Goal: Communication & Community: Answer question/provide support

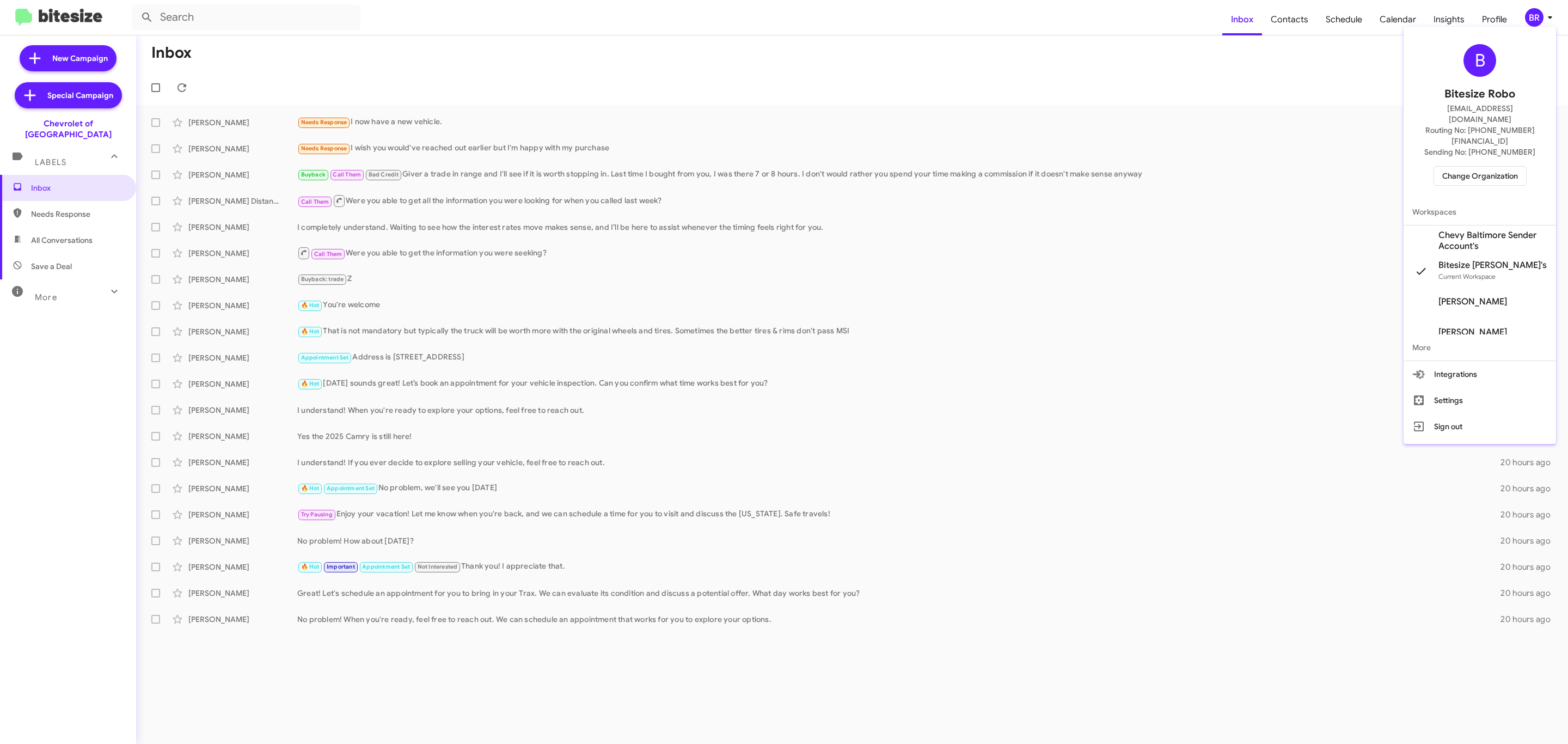
click at [1479, 167] on span "Change Organization" at bounding box center [1480, 176] width 76 height 19
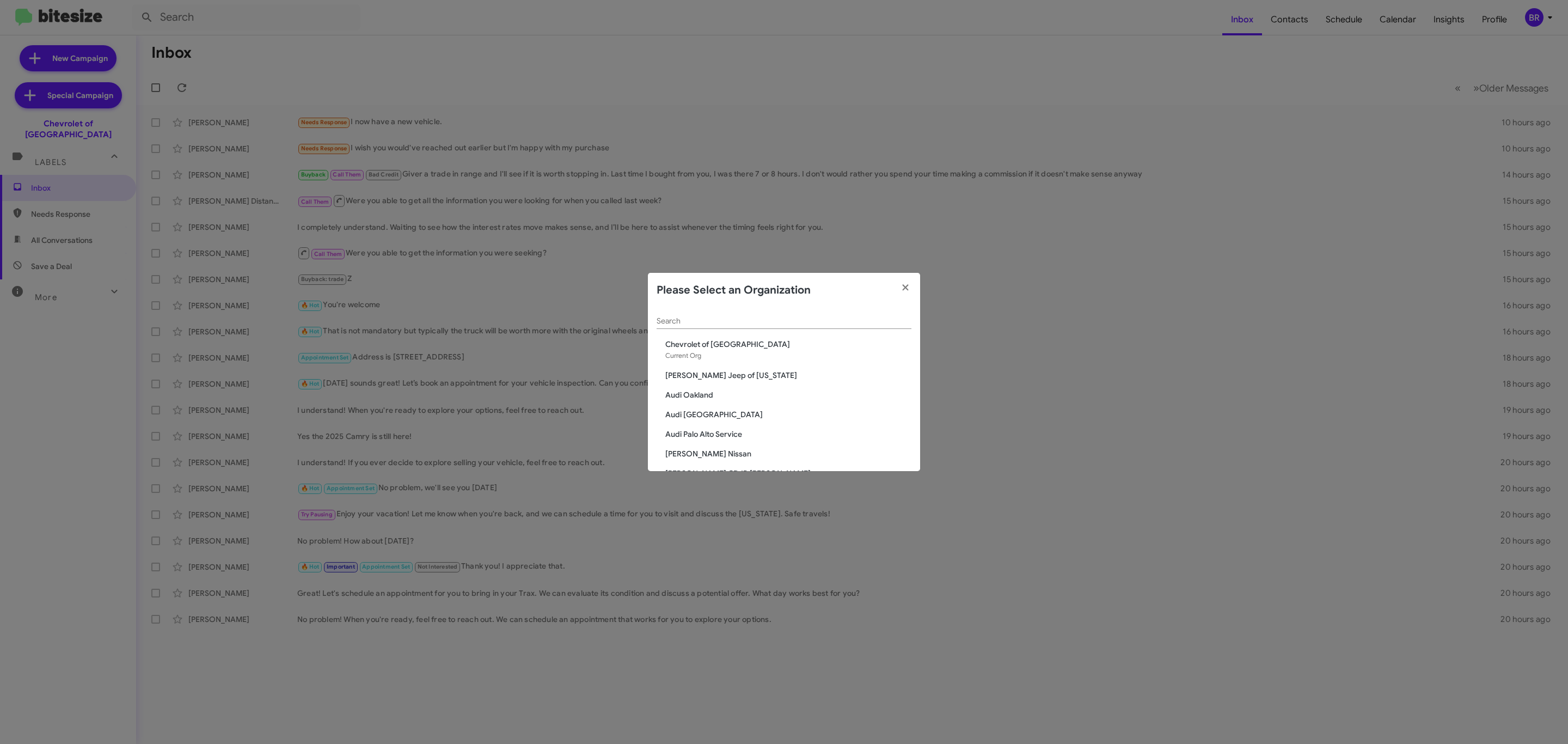
click at [818, 317] on input "Search" at bounding box center [784, 322] width 254 height 9
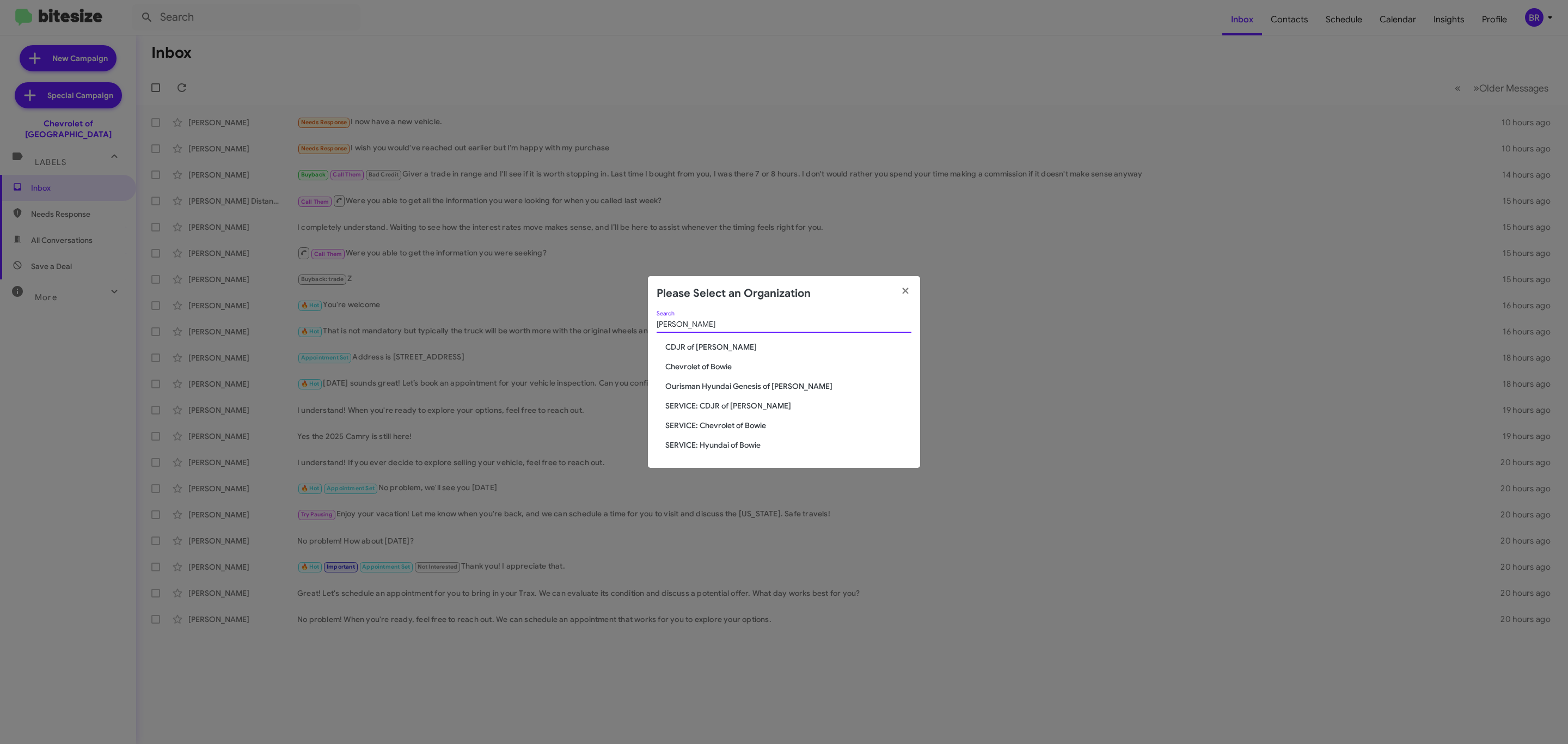
type input "[PERSON_NAME]"
click span "Chevrolet of Bowie"
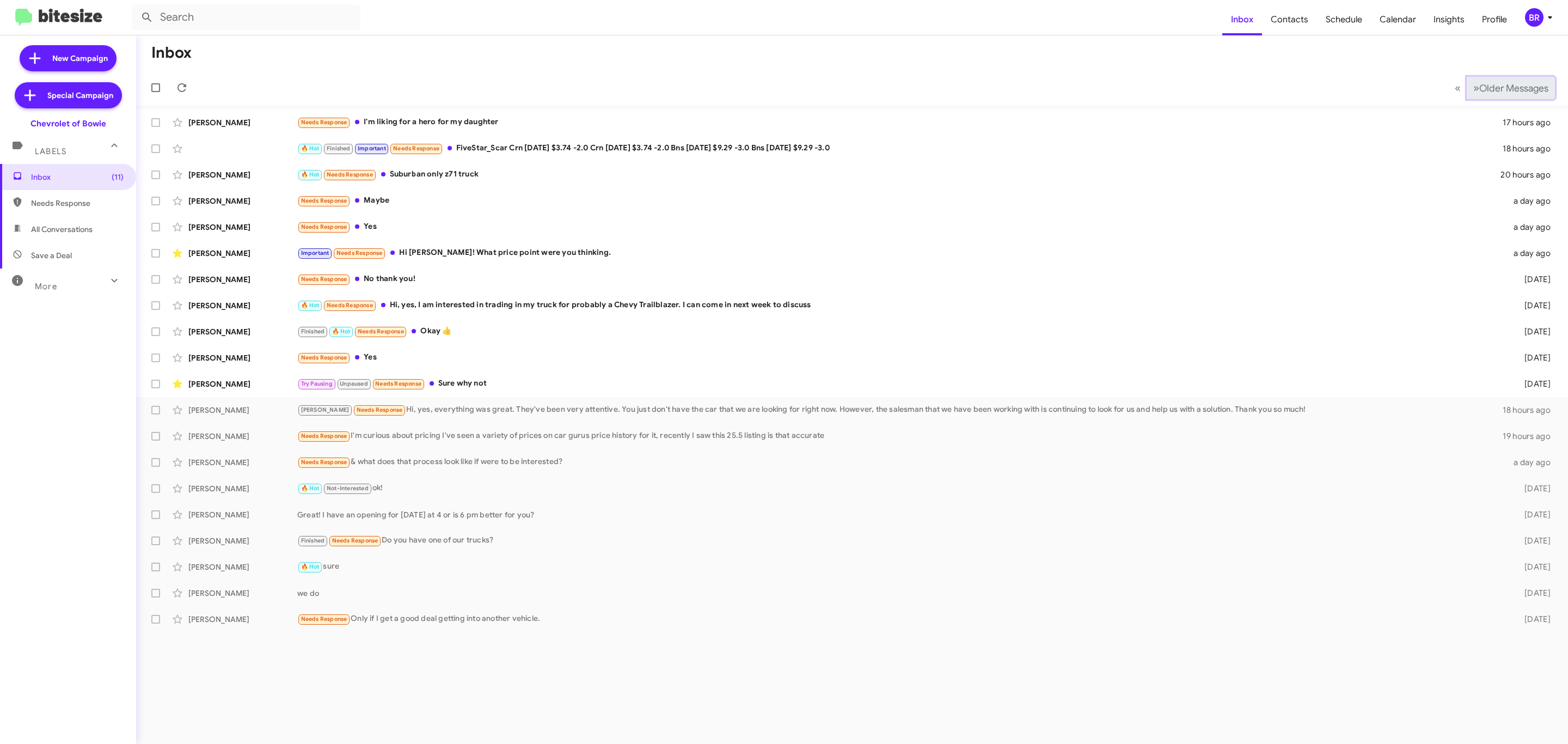
click at [1511, 82] on span "Older Messages" at bounding box center [1514, 88] width 69 height 12
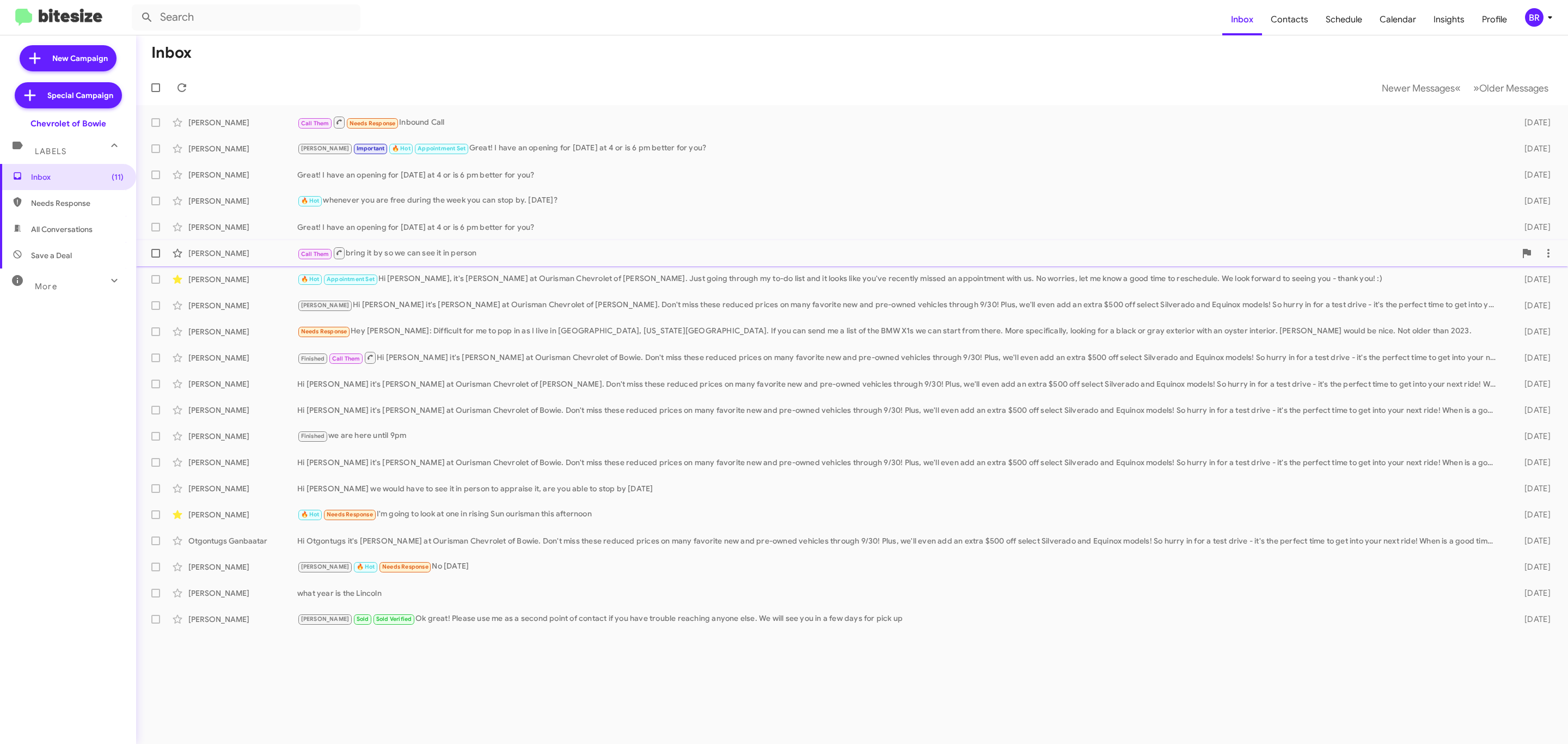
click at [473, 254] on div "Call Them bring it by so we can see it in person" at bounding box center [906, 252] width 1218 height 14
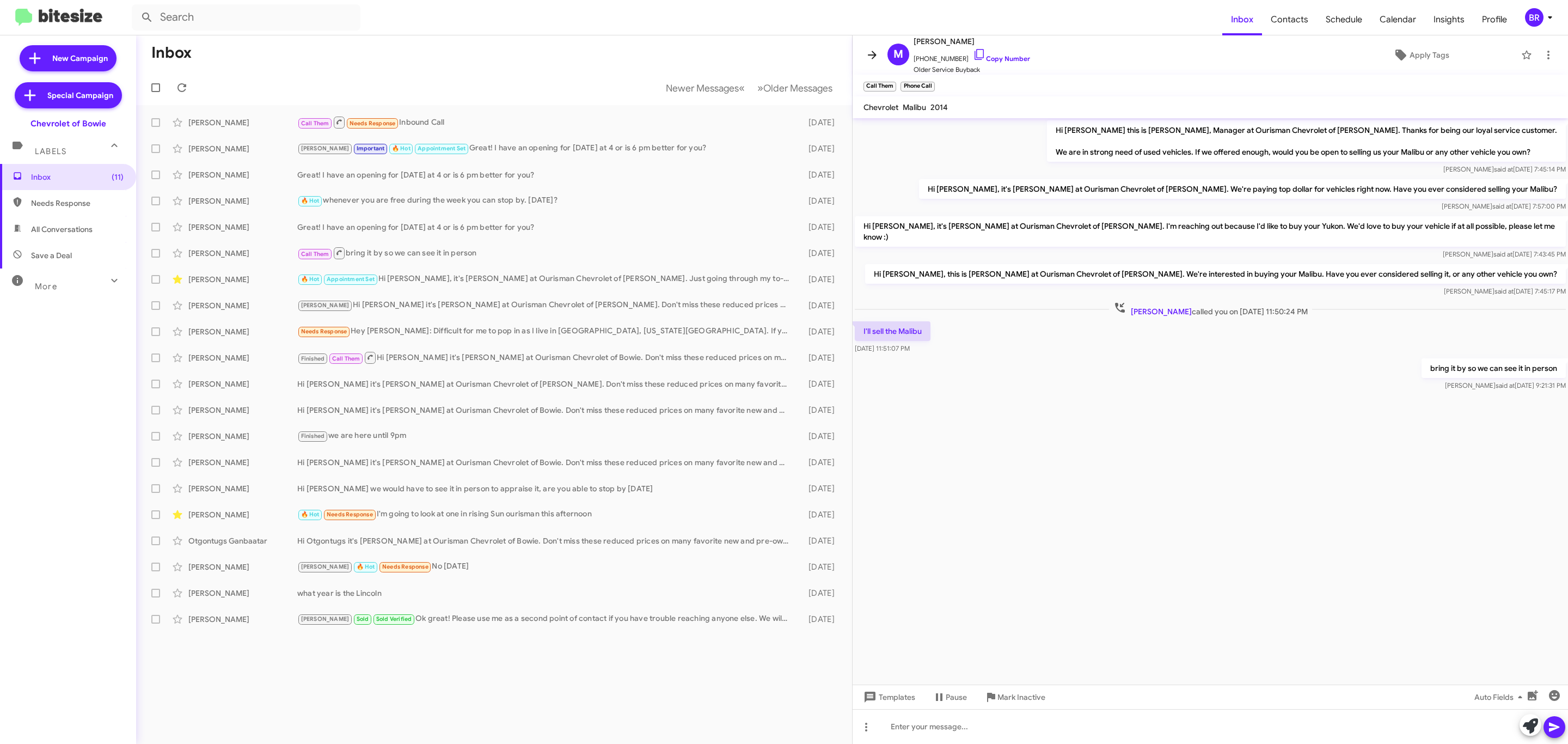
click at [877, 49] on icon at bounding box center [872, 55] width 13 height 13
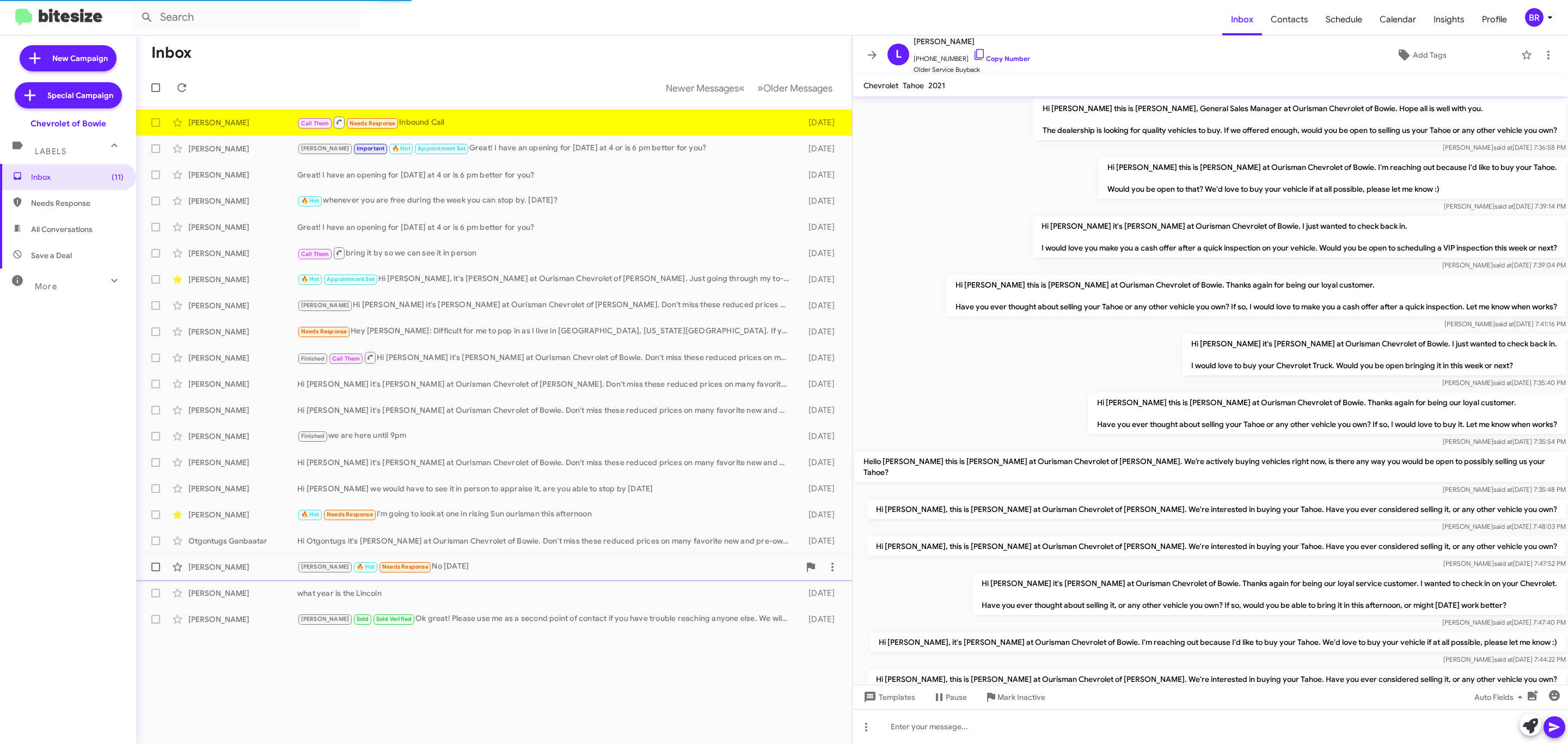
scroll to position [125, 0]
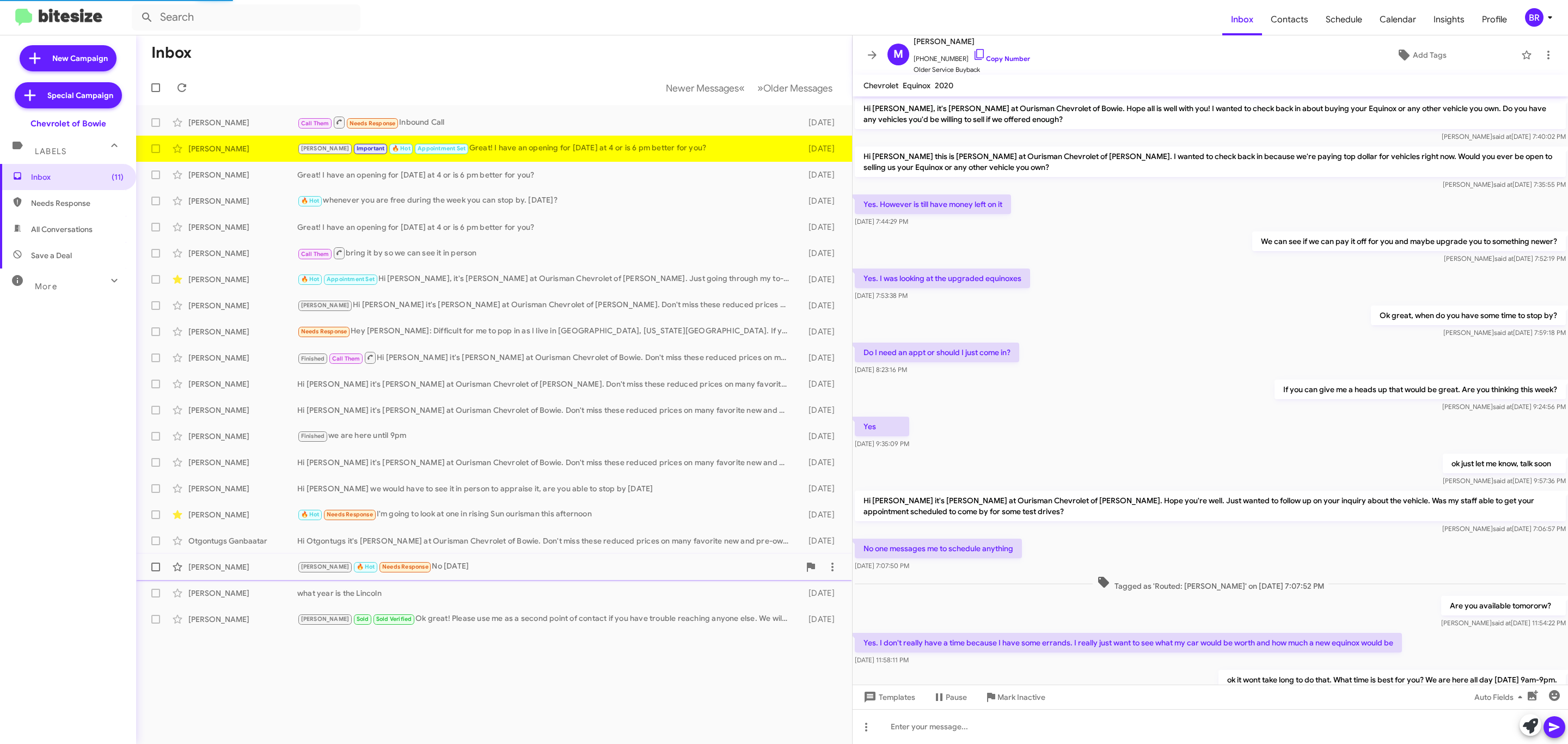
scroll to position [234, 0]
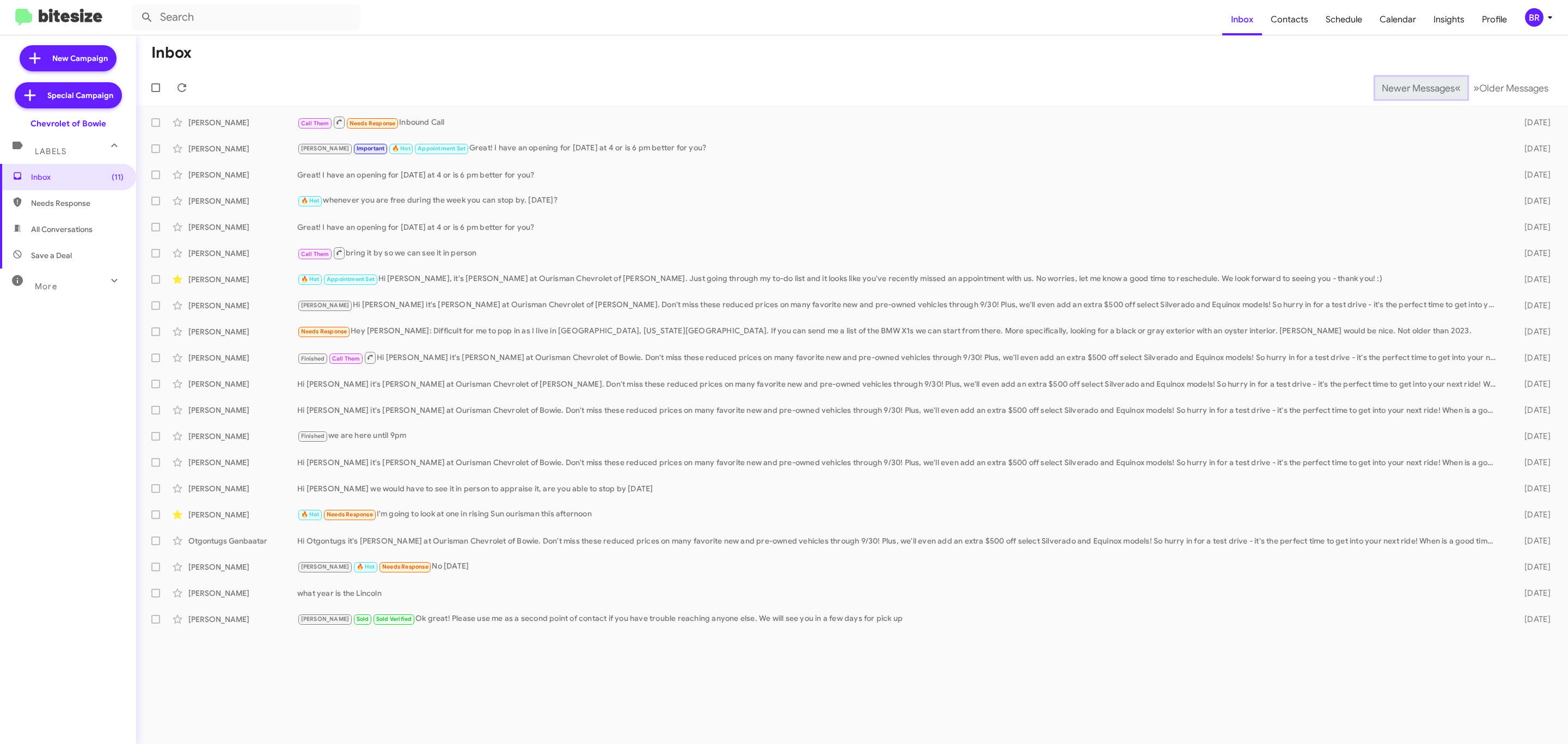
click at [1409, 87] on span "Newer Messages" at bounding box center [1418, 88] width 73 height 12
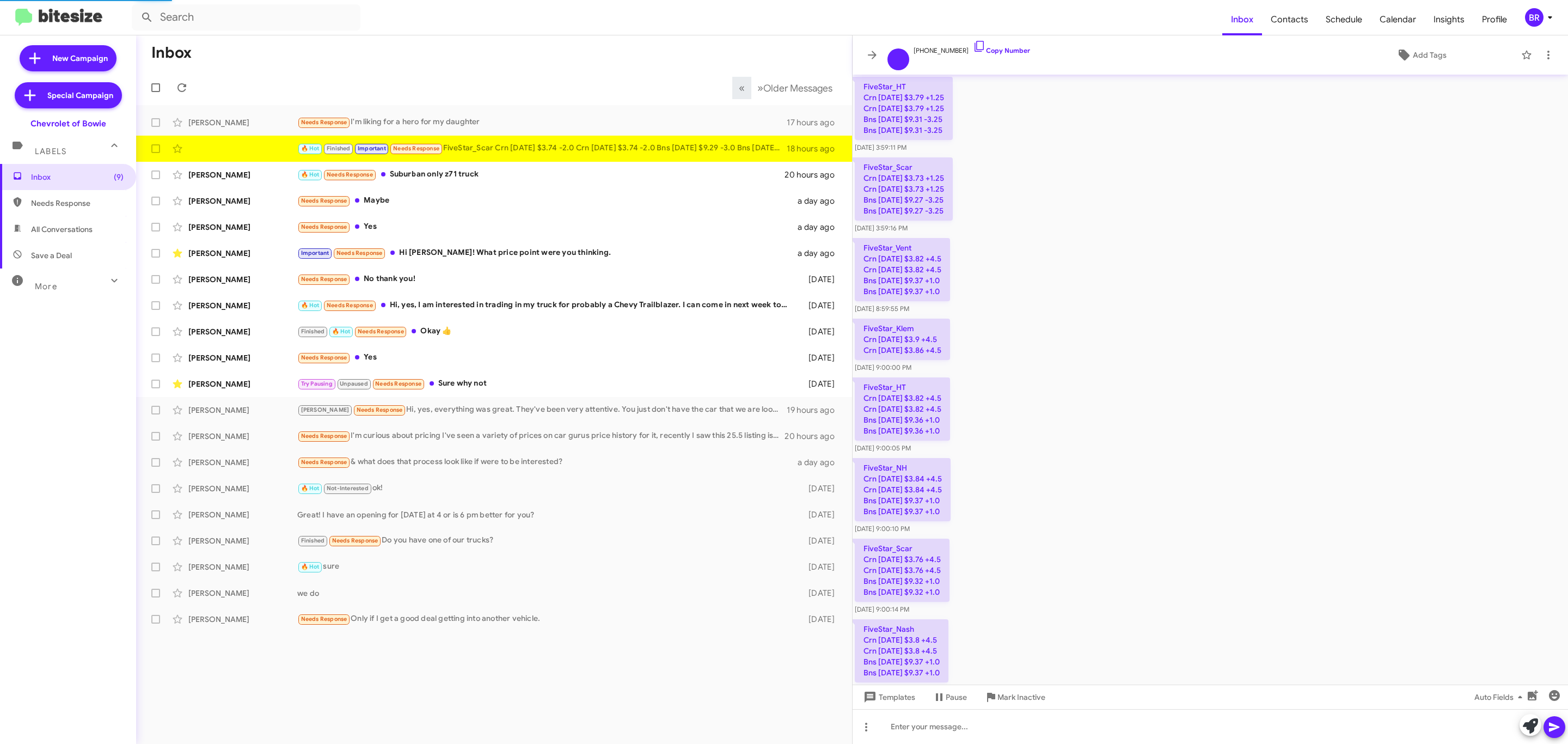
scroll to position [990, 0]
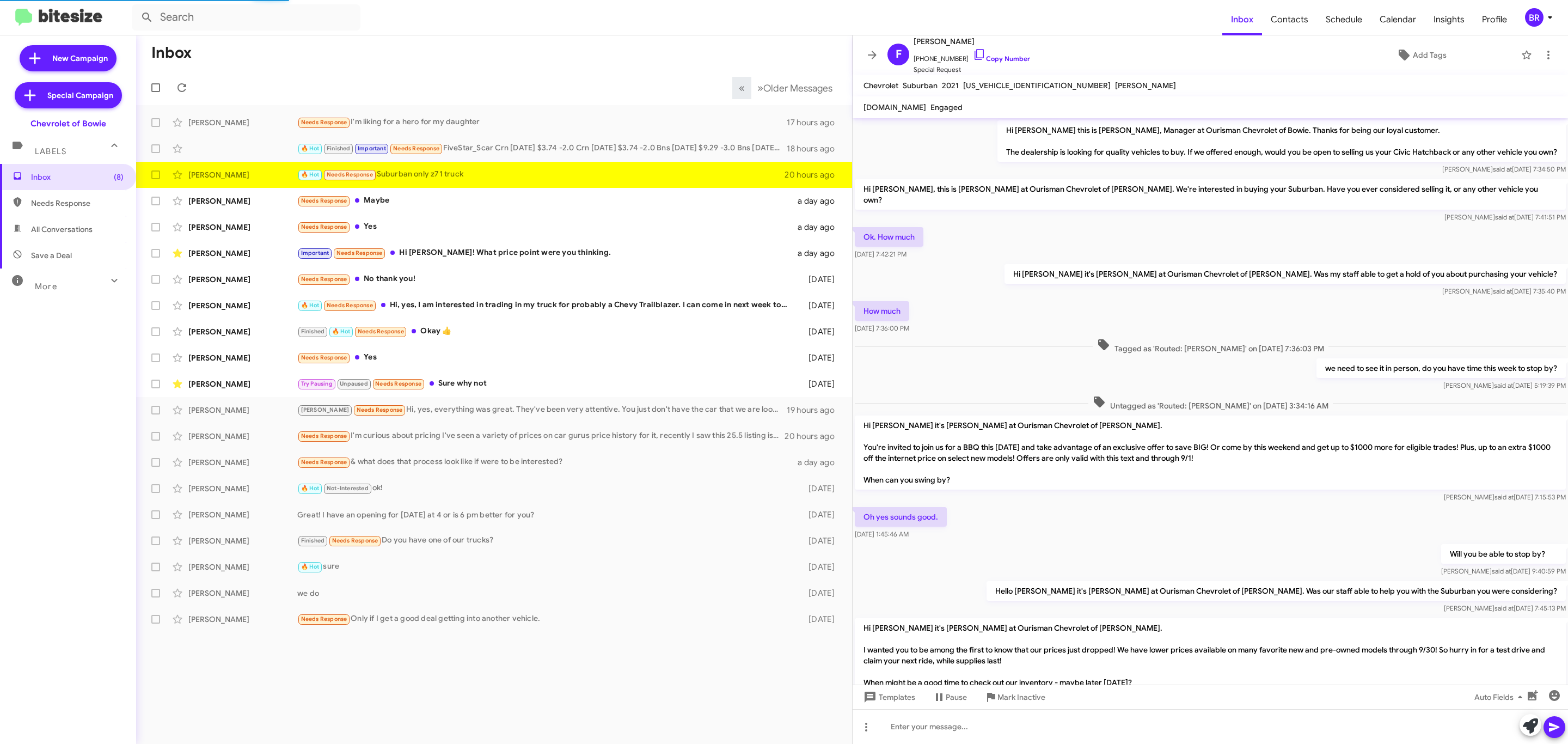
scroll to position [182, 0]
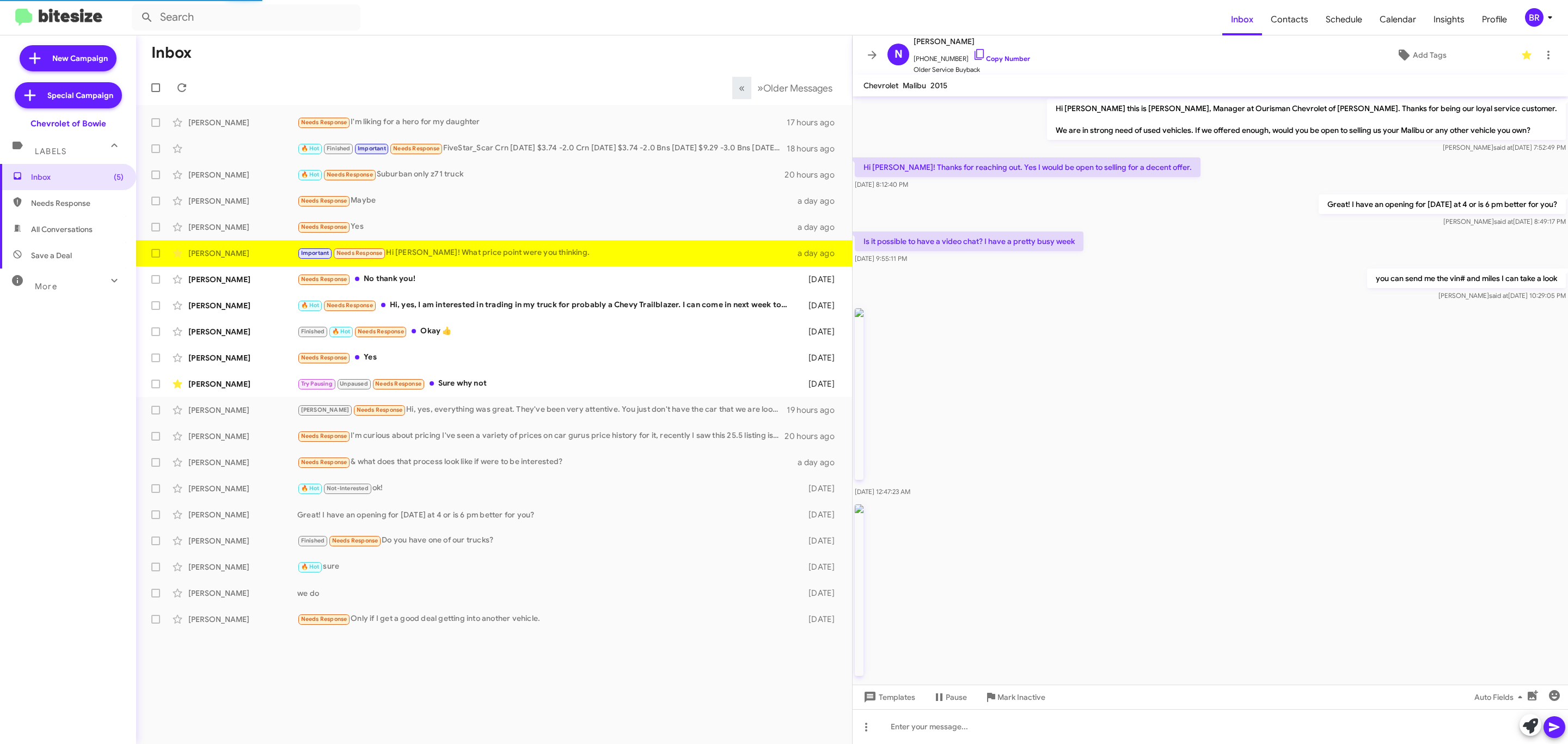
scroll to position [120, 0]
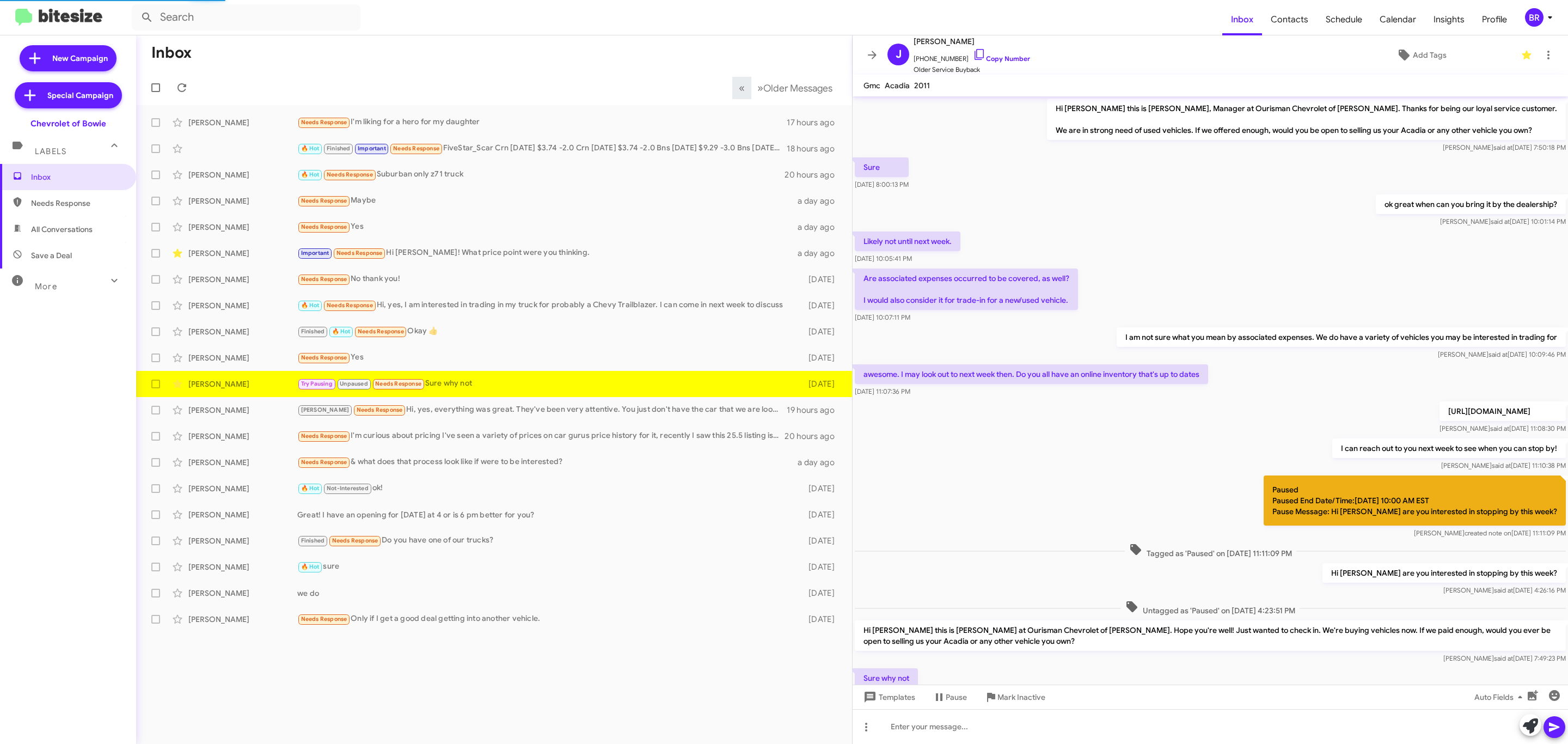
scroll to position [38, 0]
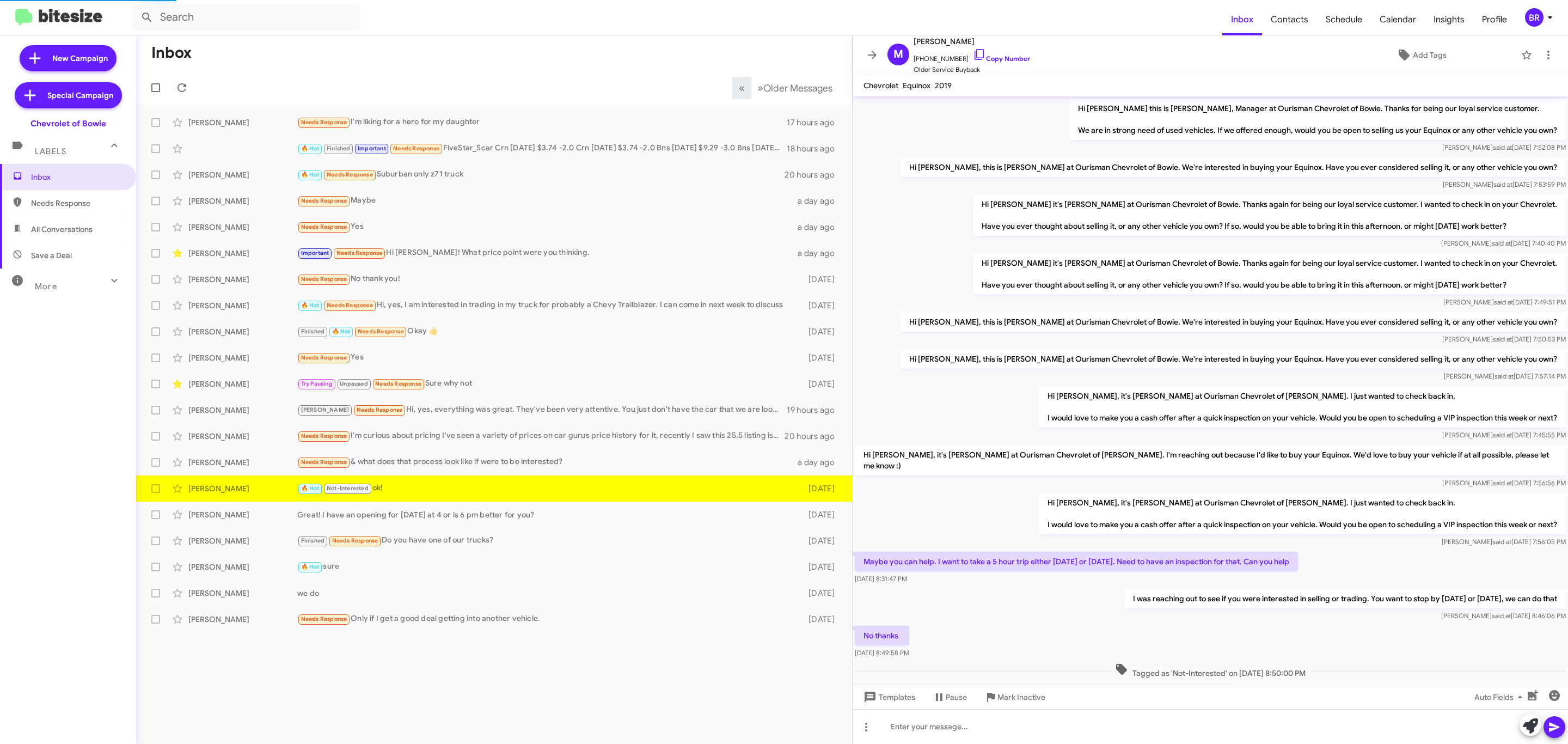
scroll to position [139, 0]
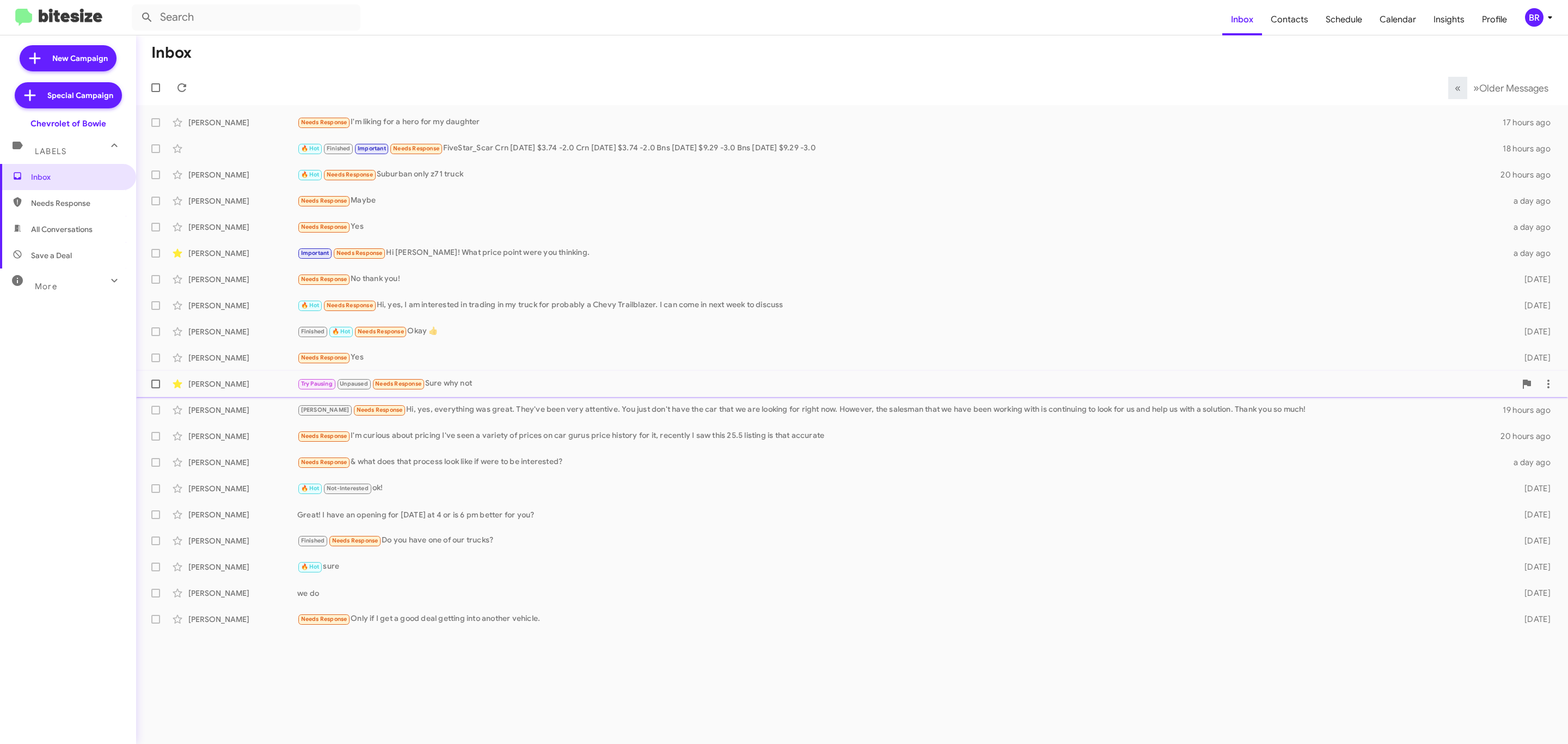
click at [156, 382] on span at bounding box center [156, 384] width 9 height 9
click at [156, 388] on input "checkbox" at bounding box center [155, 388] width 1 height 1
checkbox input "true"
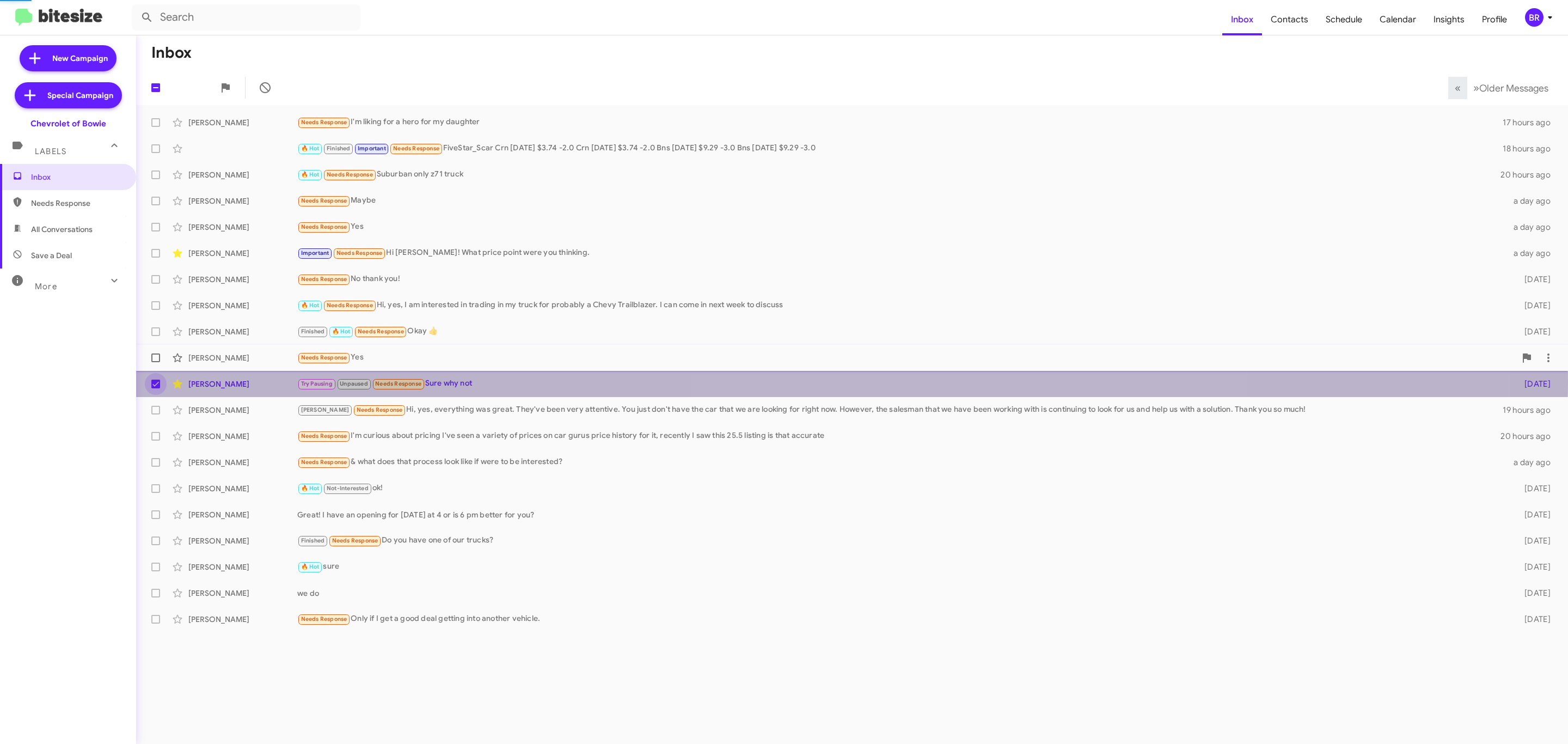
click at [155, 353] on span at bounding box center [156, 358] width 9 height 9
click at [155, 362] on input "checkbox" at bounding box center [155, 362] width 1 height 1
checkbox input "true"
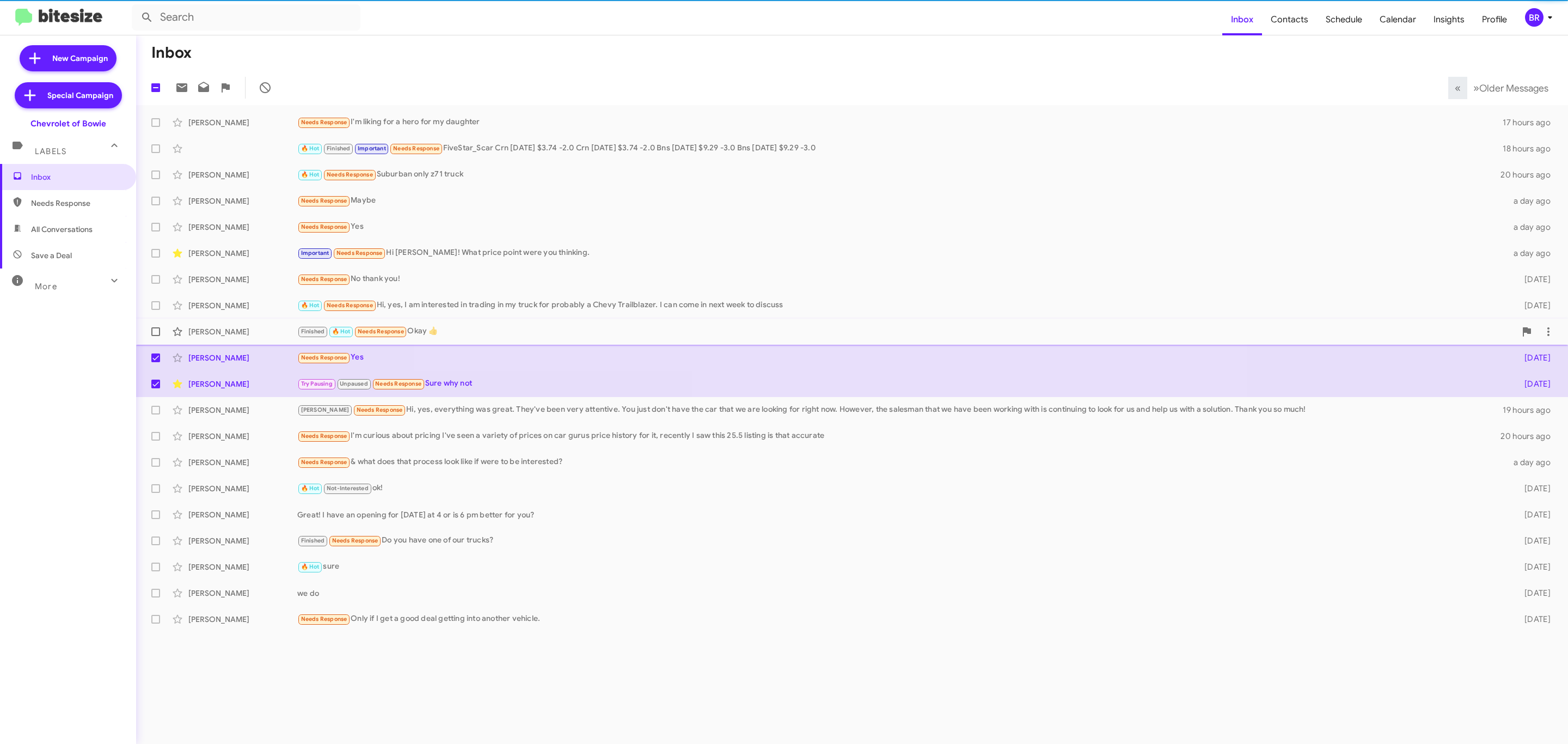
click at [154, 329] on span at bounding box center [156, 332] width 9 height 9
click at [155, 336] on input "checkbox" at bounding box center [155, 336] width 1 height 1
checkbox input "true"
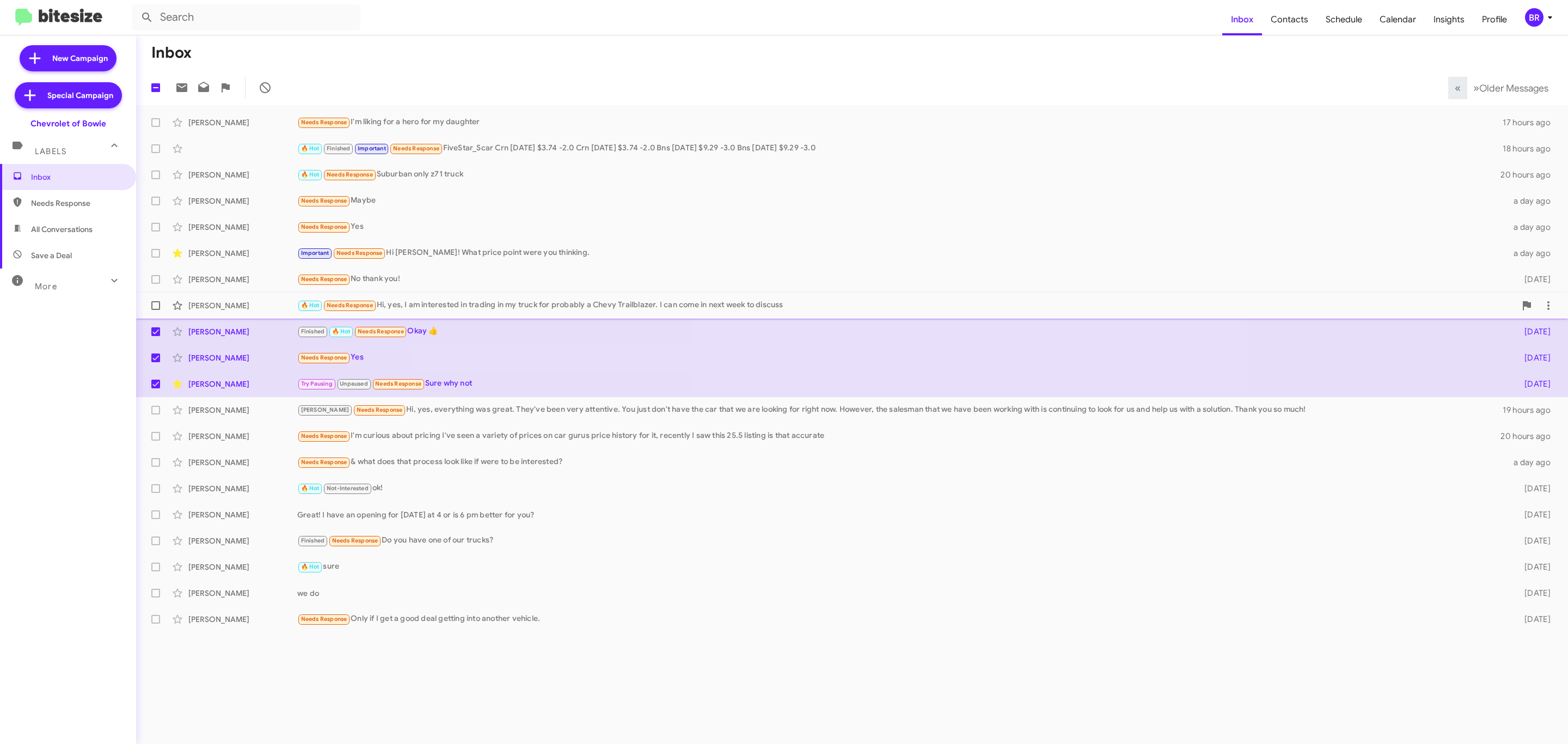
click at [155, 306] on span at bounding box center [156, 306] width 9 height 9
click at [155, 310] on input "checkbox" at bounding box center [155, 310] width 1 height 1
checkbox input "true"
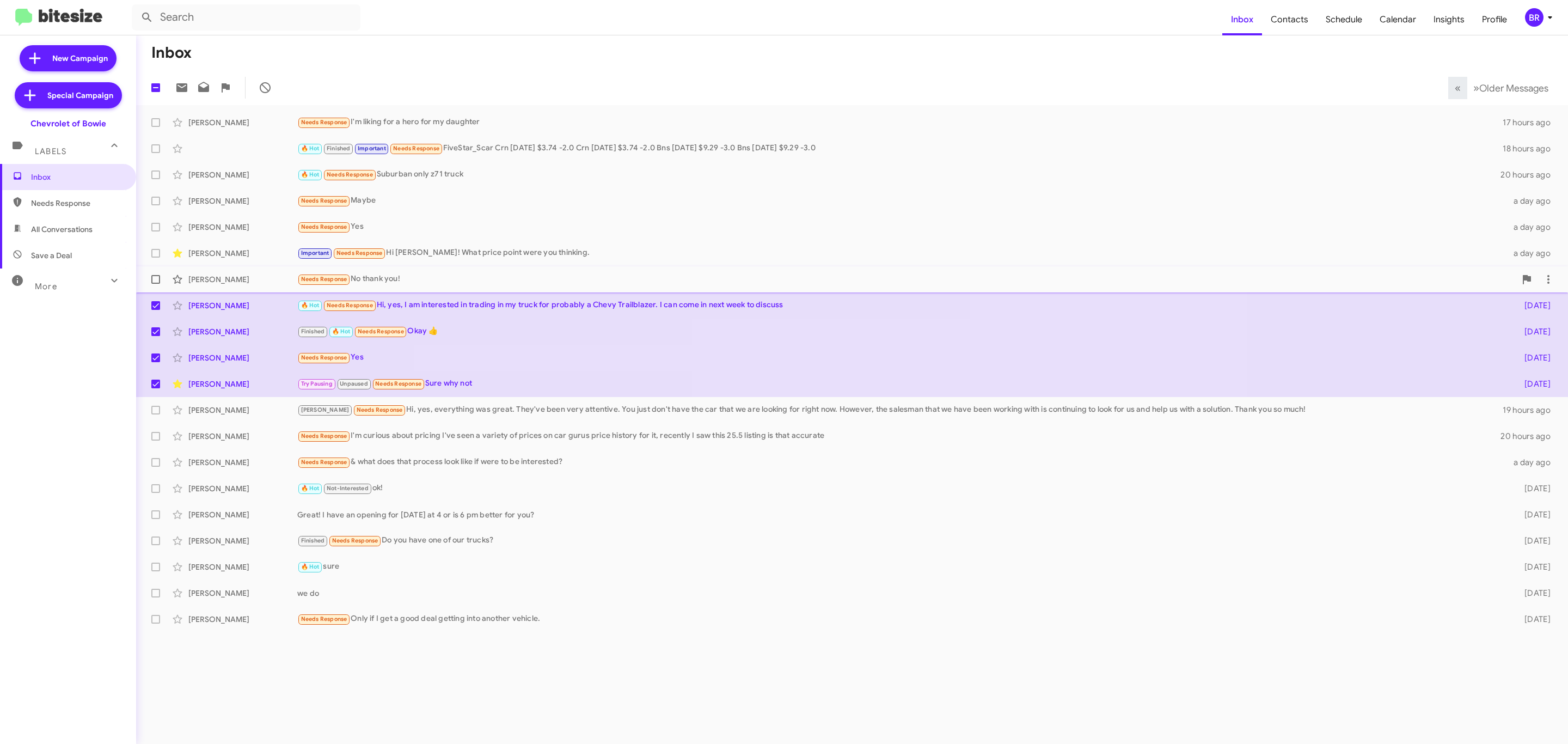
click at [151, 275] on span at bounding box center [156, 279] width 9 height 9
click at [155, 283] on input "checkbox" at bounding box center [155, 283] width 1 height 1
checkbox input "true"
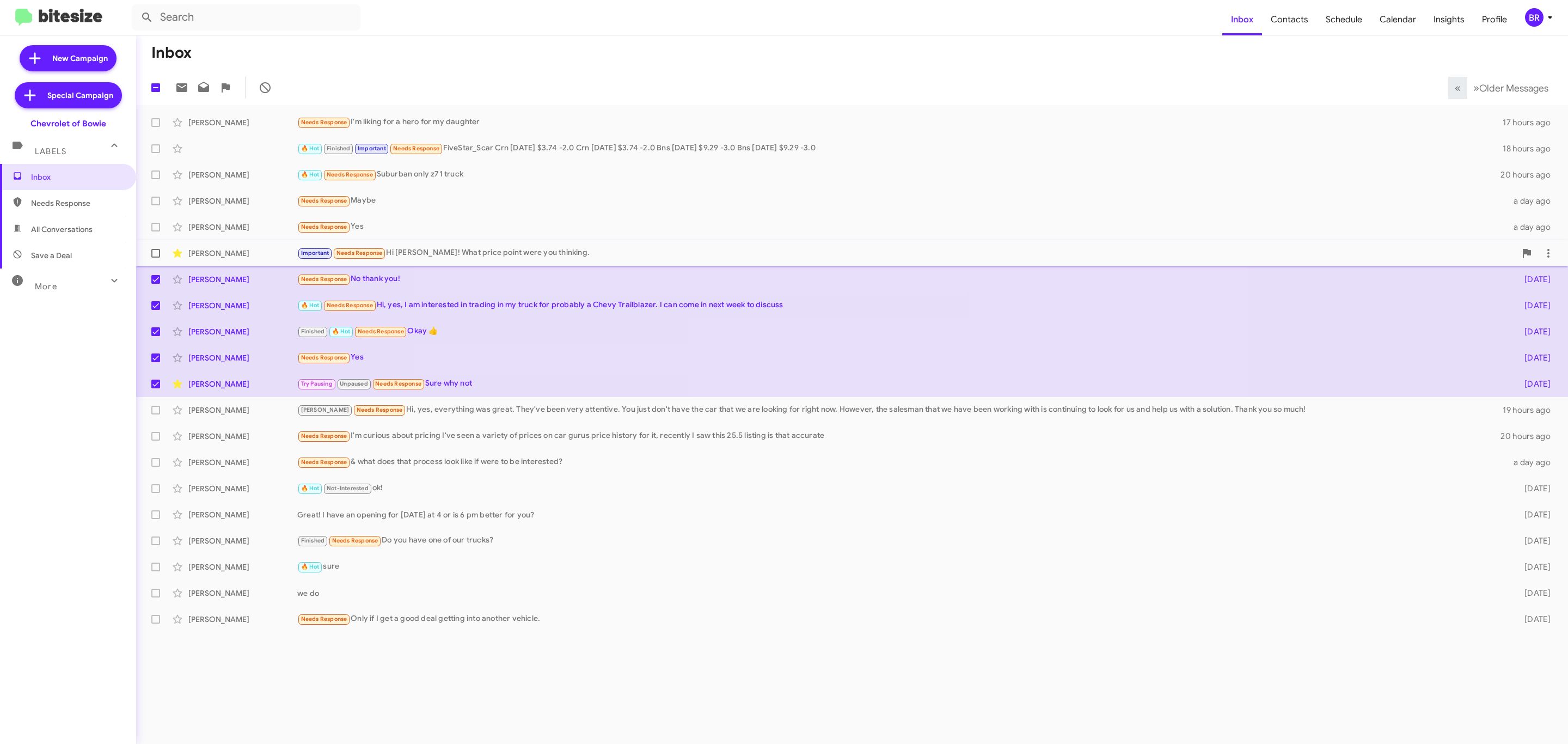
click at [155, 252] on span at bounding box center [156, 253] width 9 height 9
click at [155, 257] on input "checkbox" at bounding box center [155, 257] width 1 height 1
checkbox input "true"
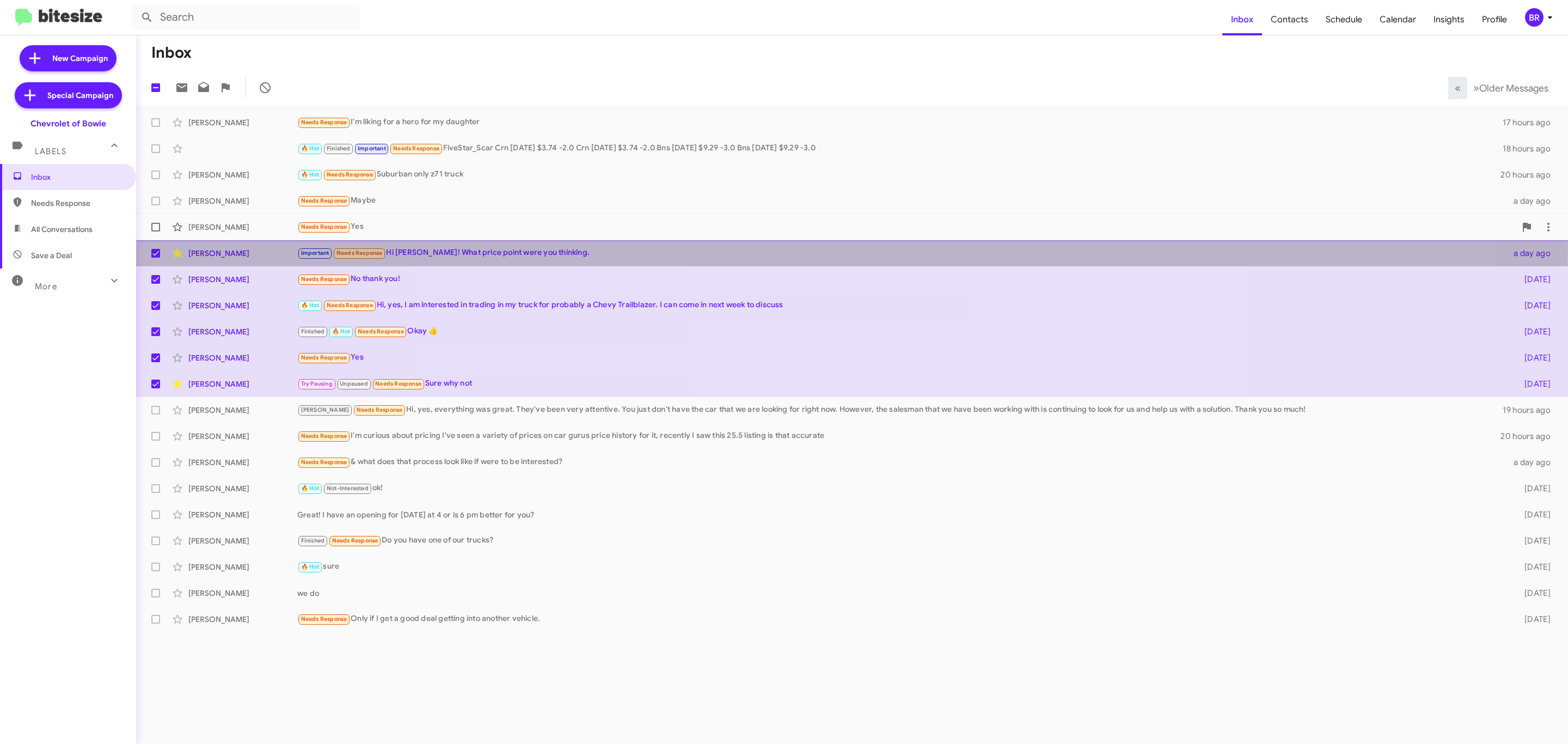
click at [155, 227] on span at bounding box center [156, 227] width 9 height 9
click at [155, 231] on input "checkbox" at bounding box center [155, 231] width 1 height 1
checkbox input "true"
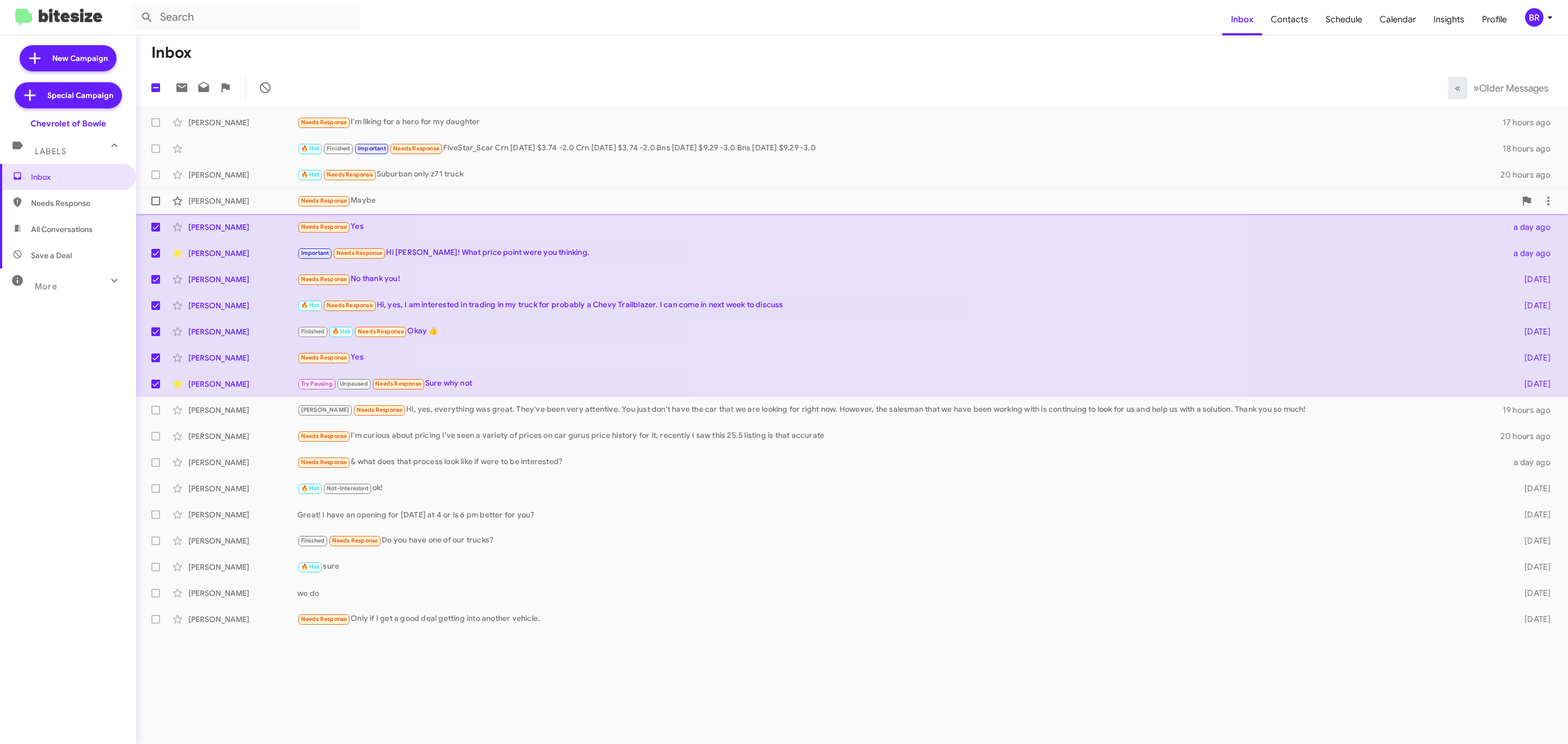
click at [152, 201] on span at bounding box center [156, 201] width 9 height 9
click at [155, 205] on input "checkbox" at bounding box center [155, 205] width 1 height 1
checkbox input "true"
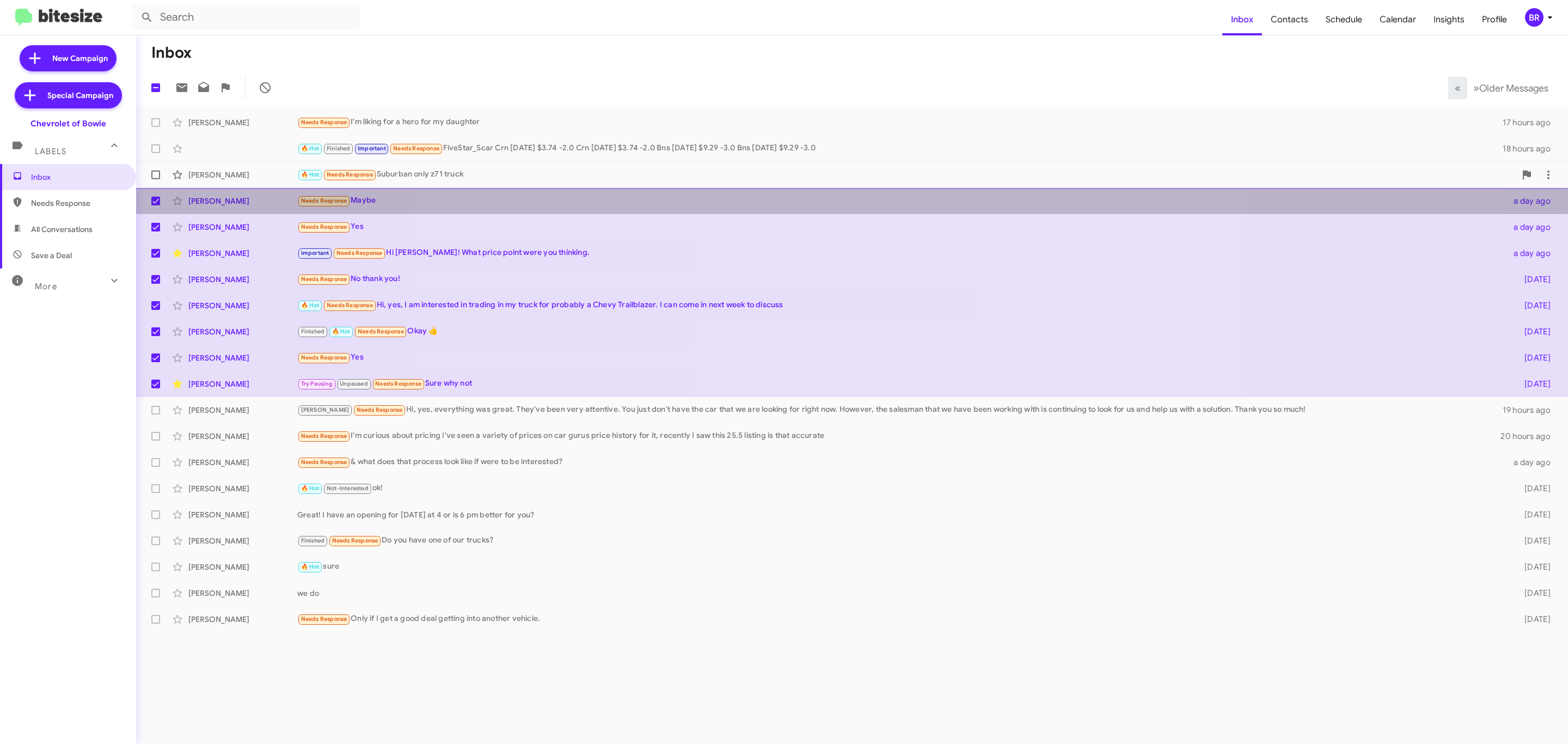
click at [151, 177] on span at bounding box center [156, 174] width 9 height 9
click at [155, 179] on input "checkbox" at bounding box center [155, 179] width 1 height 1
checkbox input "true"
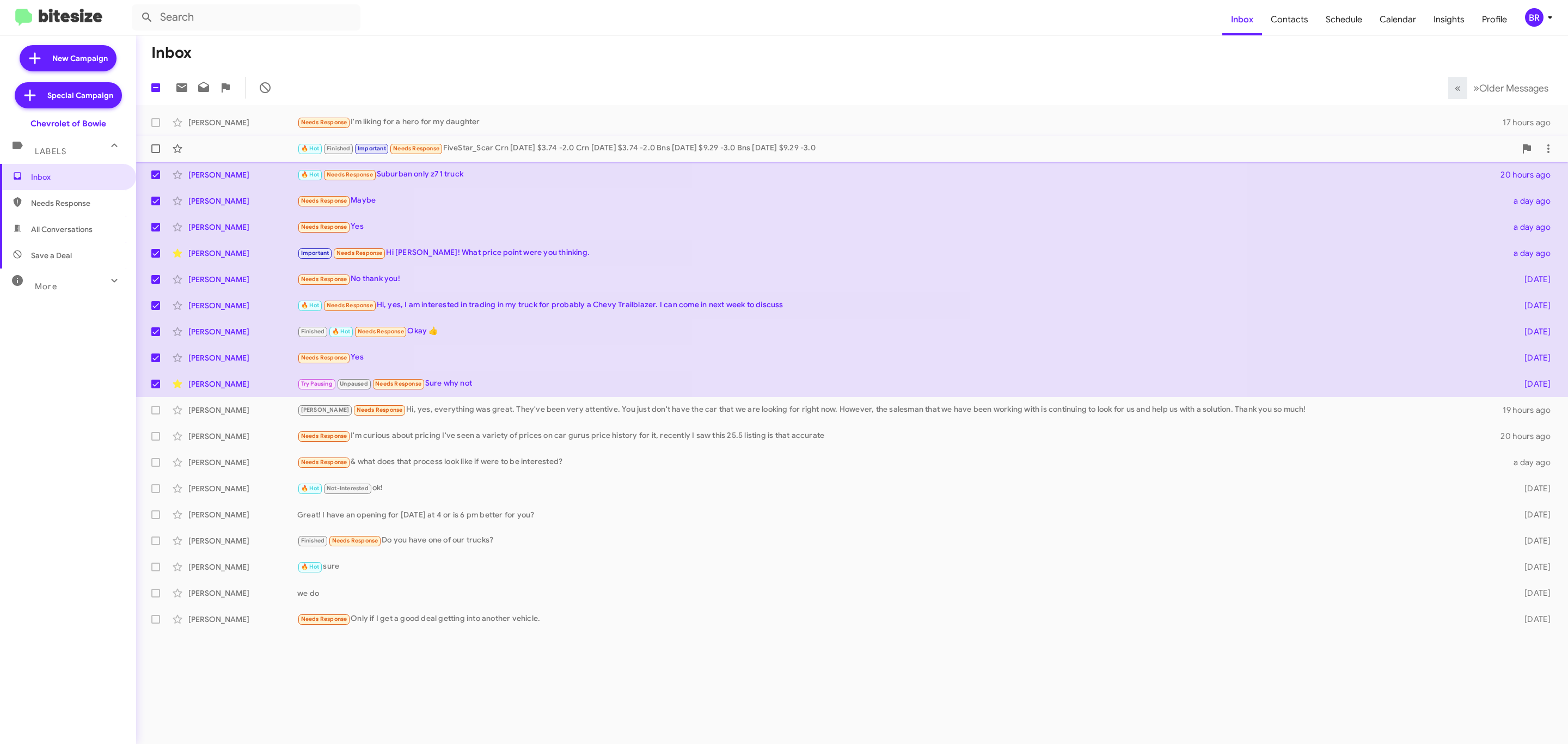
click at [157, 146] on span at bounding box center [156, 149] width 9 height 9
click at [156, 153] on input "checkbox" at bounding box center [155, 153] width 1 height 1
checkbox input "true"
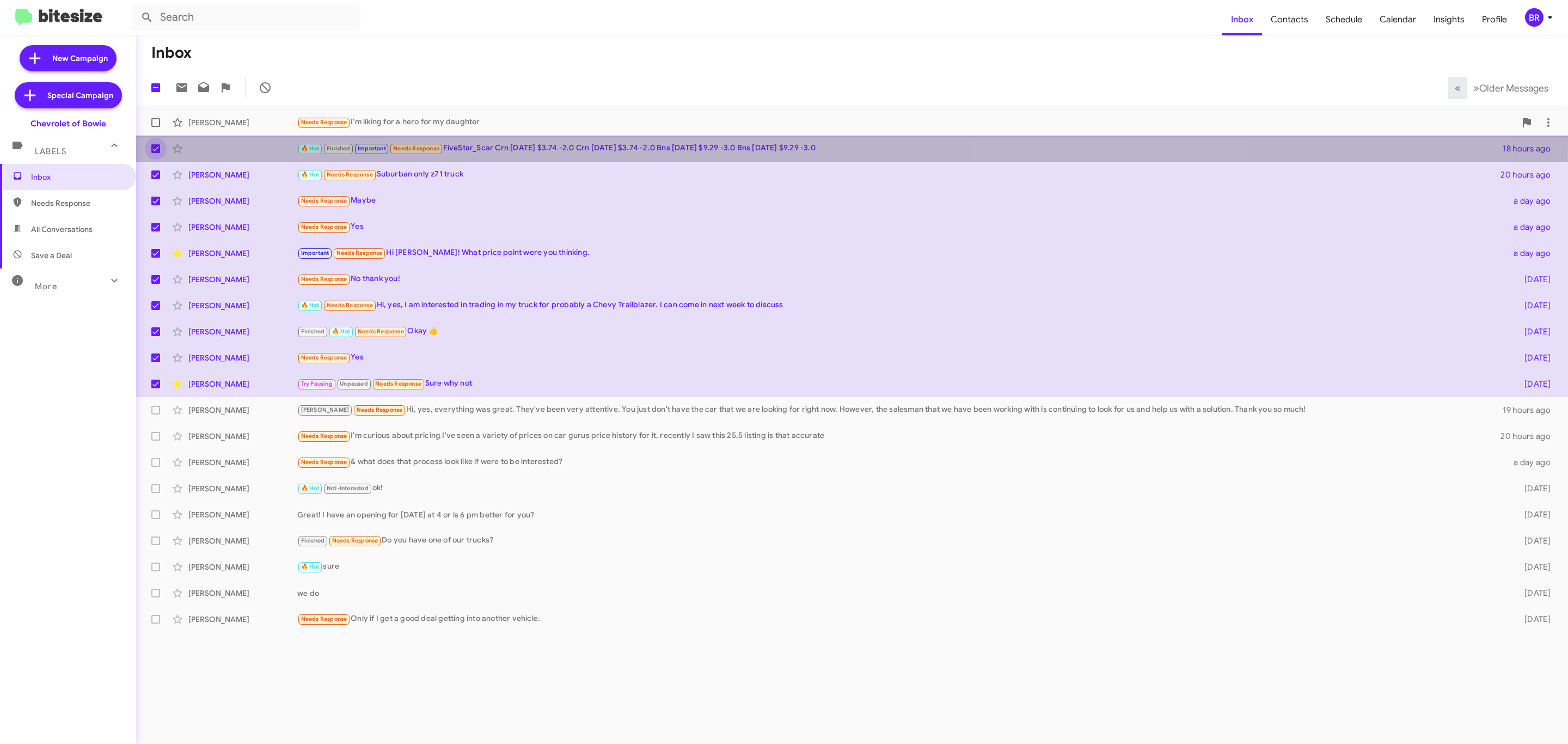
click at [155, 123] on span at bounding box center [156, 123] width 9 height 9
click at [155, 127] on input "checkbox" at bounding box center [155, 127] width 1 height 1
checkbox input "true"
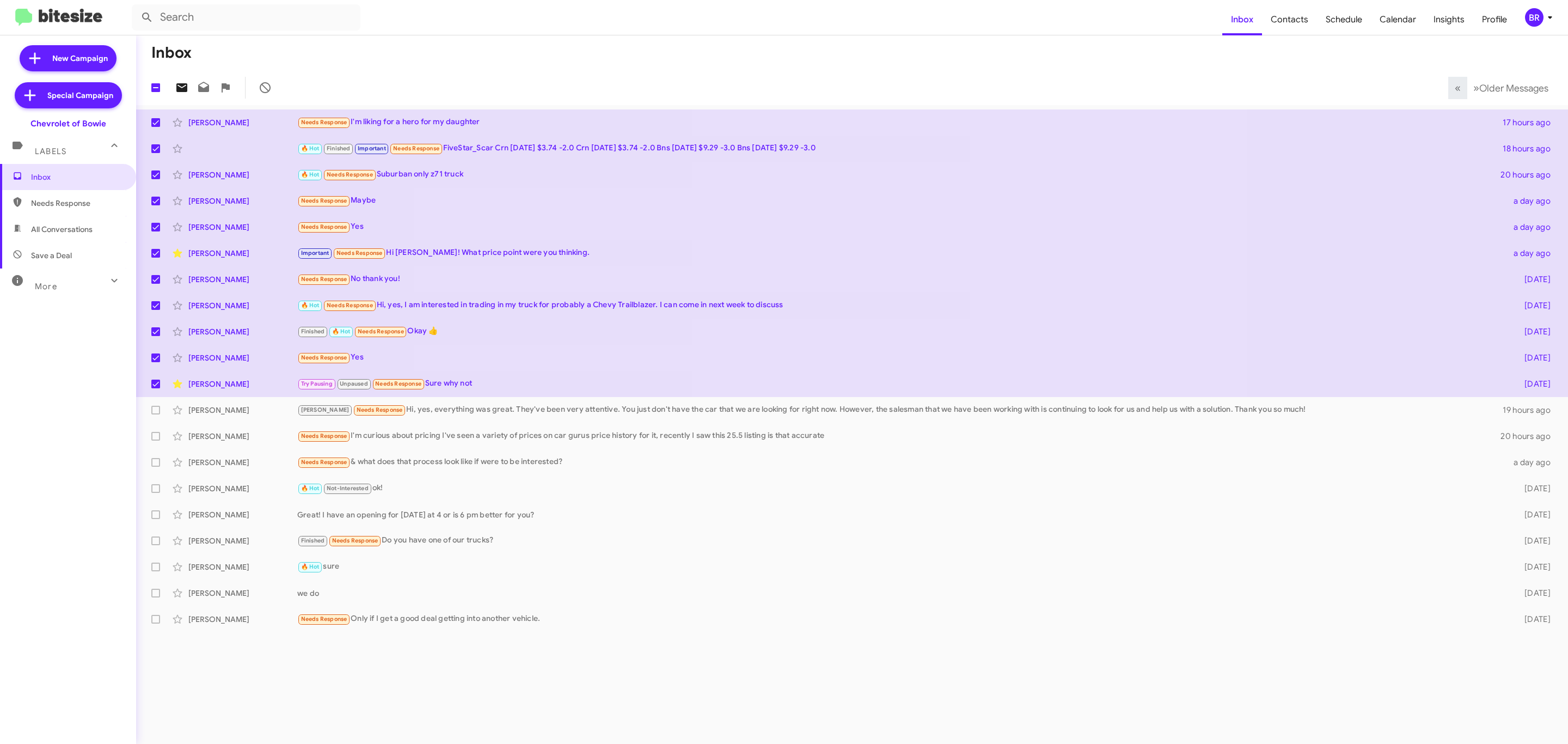
click at [179, 90] on icon at bounding box center [182, 88] width 11 height 9
click at [1550, 17] on icon at bounding box center [1549, 18] width 4 height 3
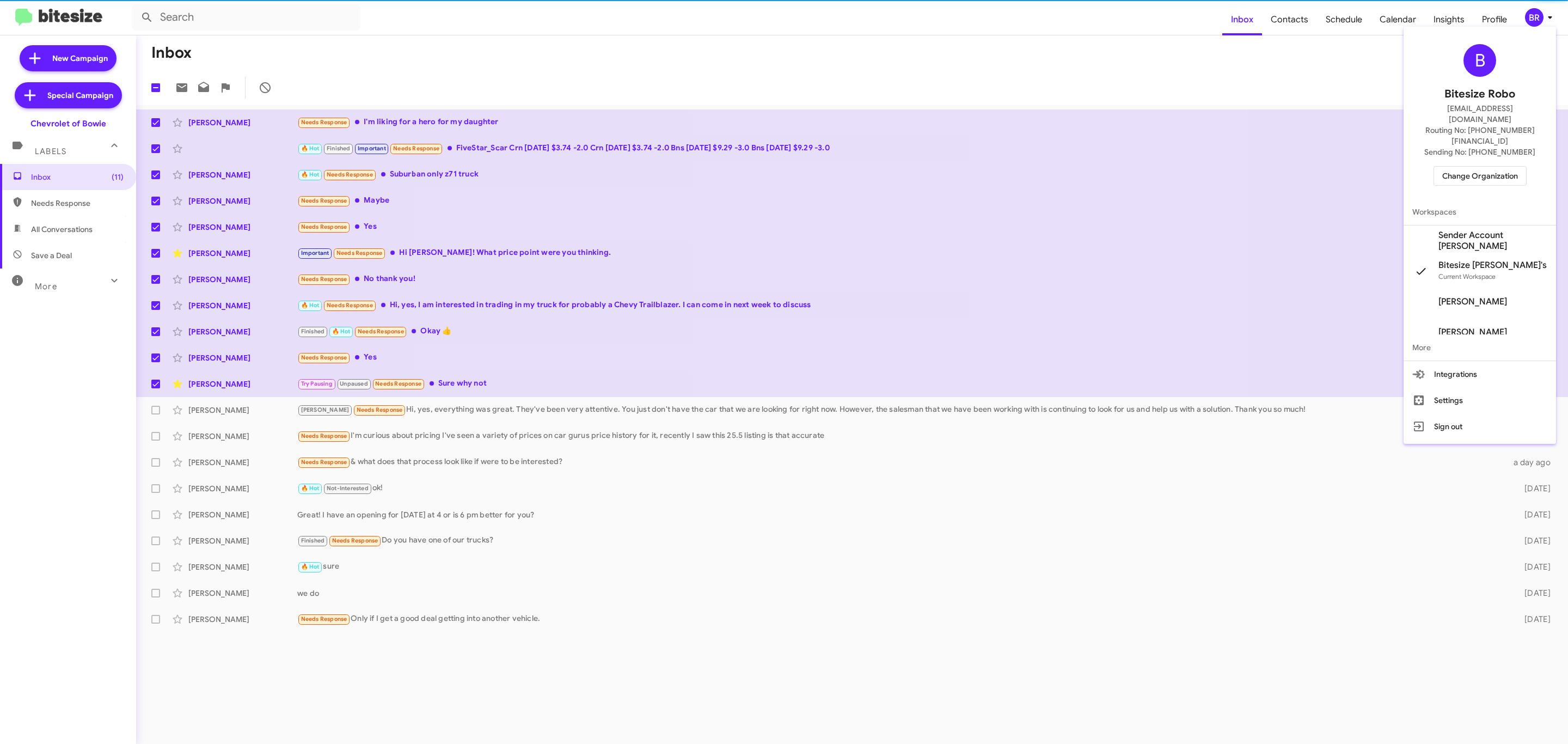
click at [1484, 167] on span "Change Organization" at bounding box center [1480, 176] width 76 height 19
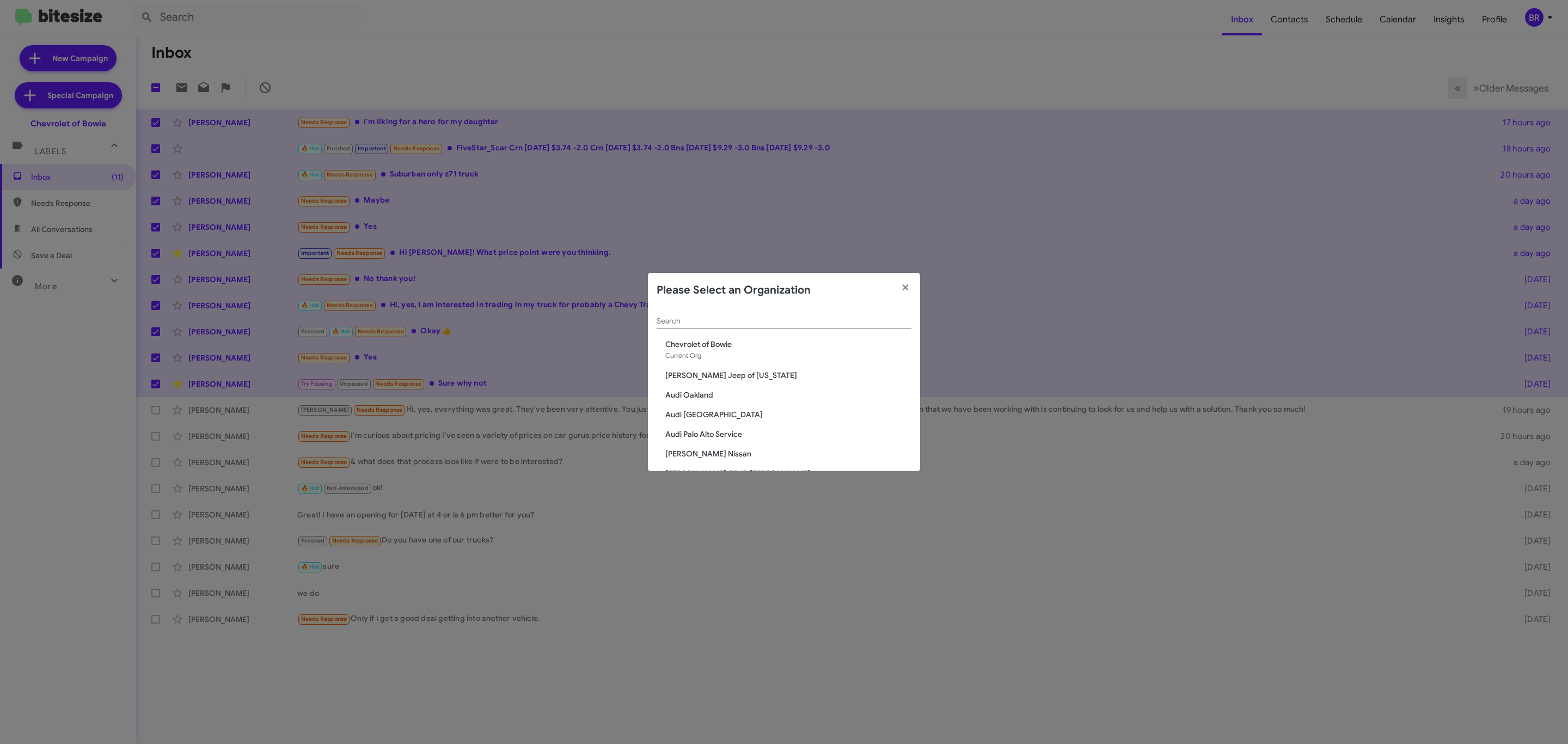
click at [776, 324] on input "Search" at bounding box center [784, 322] width 254 height 9
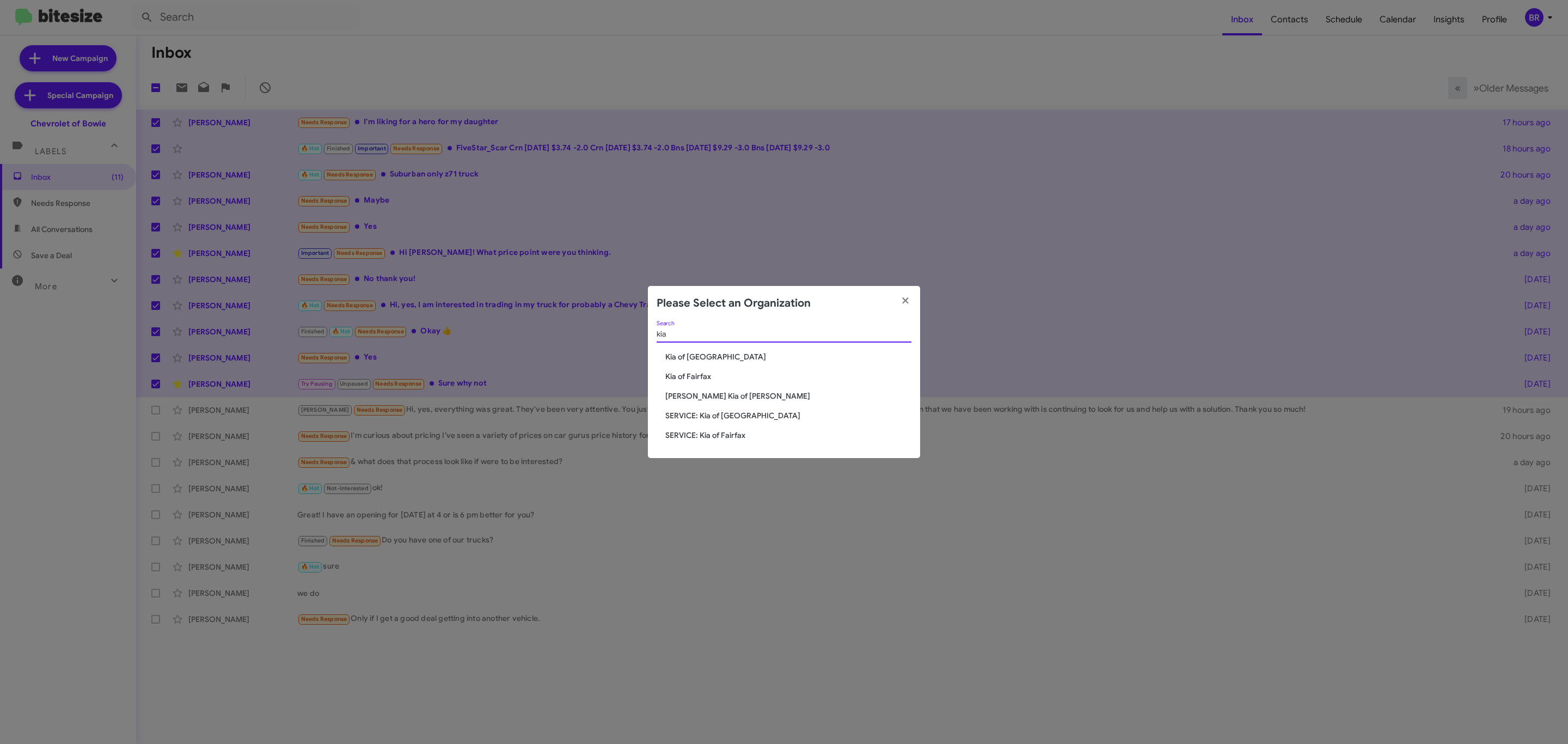
type input "kia"
click at [727, 351] on span "Kia of [GEOGRAPHIC_DATA]" at bounding box center [788, 356] width 246 height 11
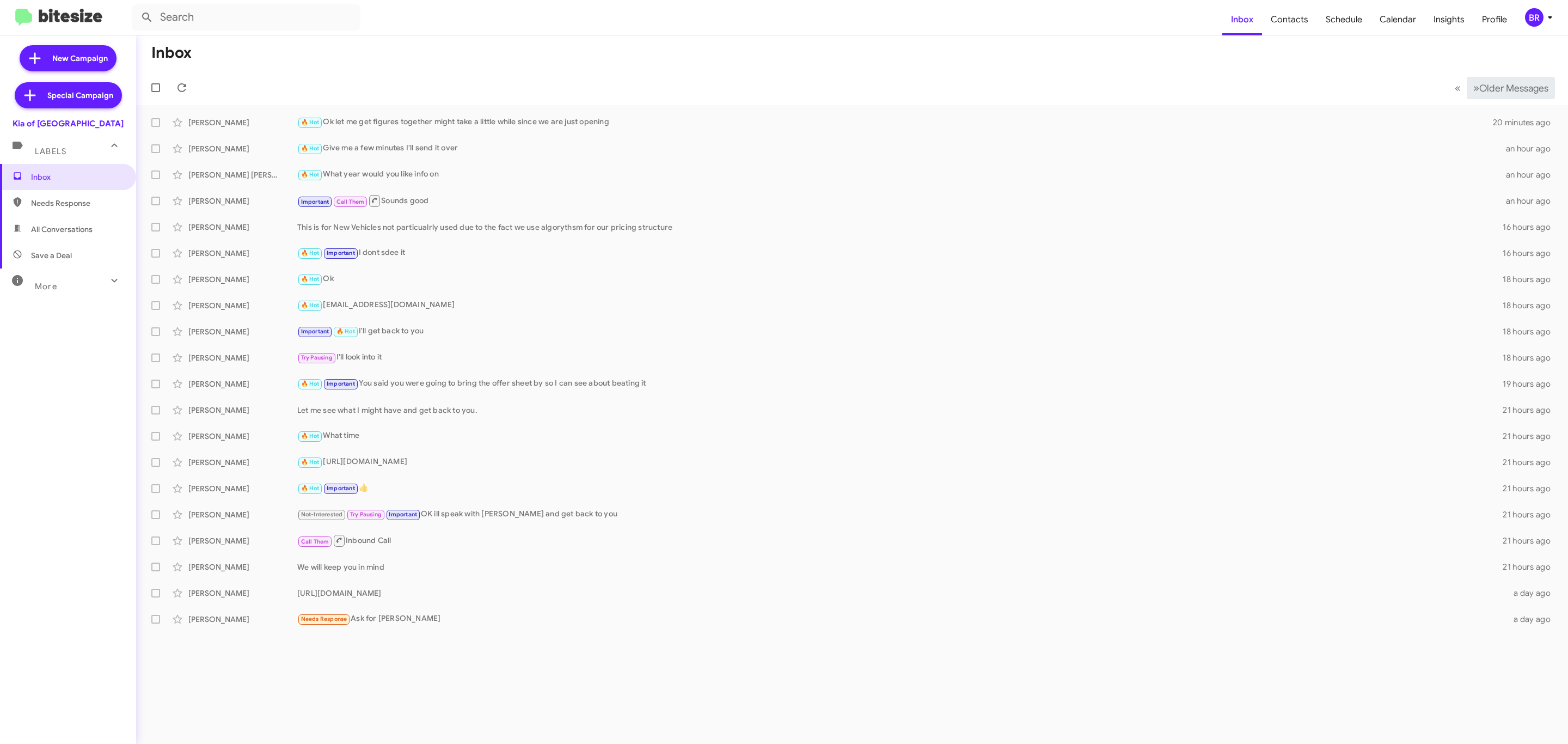
click at [1513, 87] on span "Older Messages" at bounding box center [1514, 88] width 69 height 12
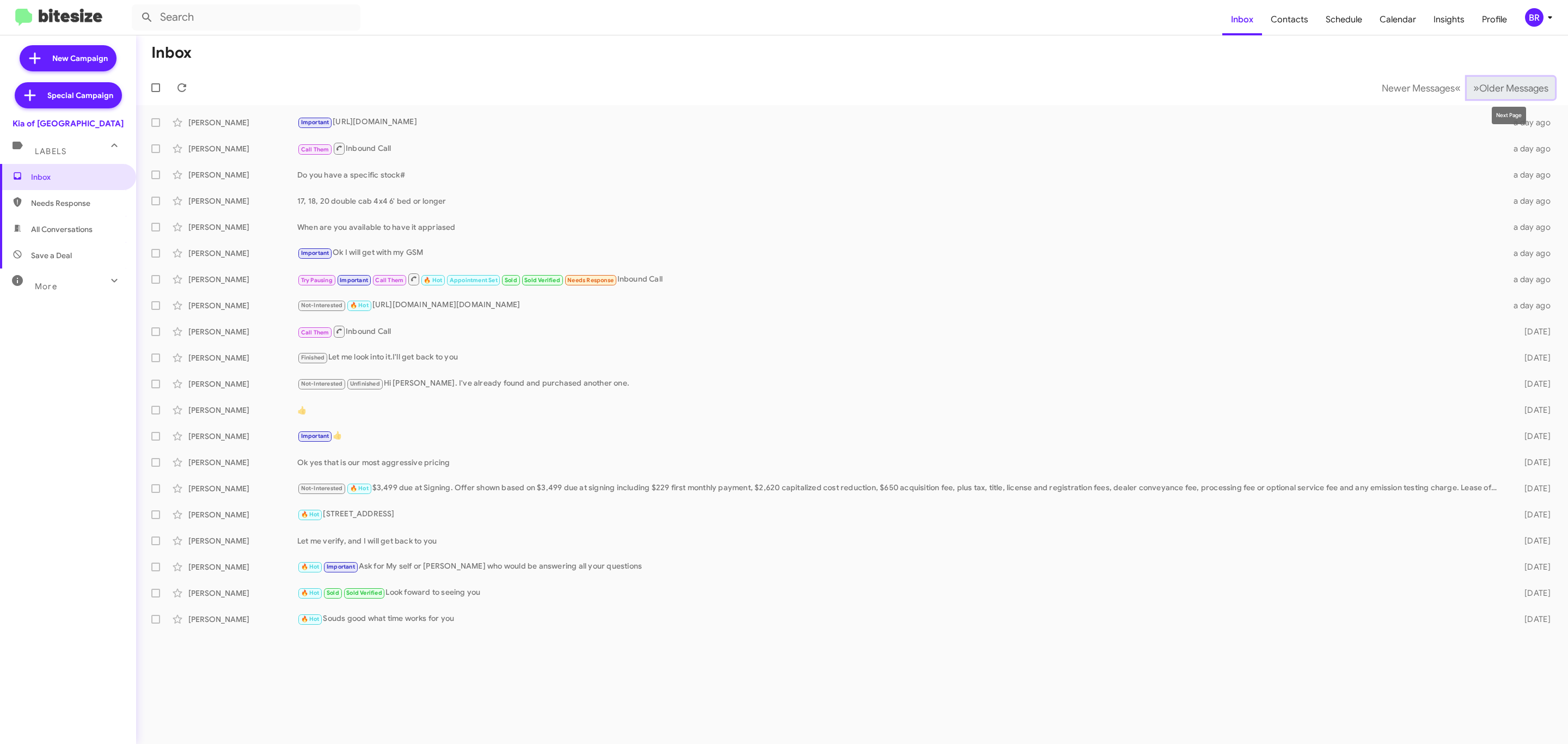
click at [1509, 88] on span "Older Messages" at bounding box center [1514, 88] width 69 height 12
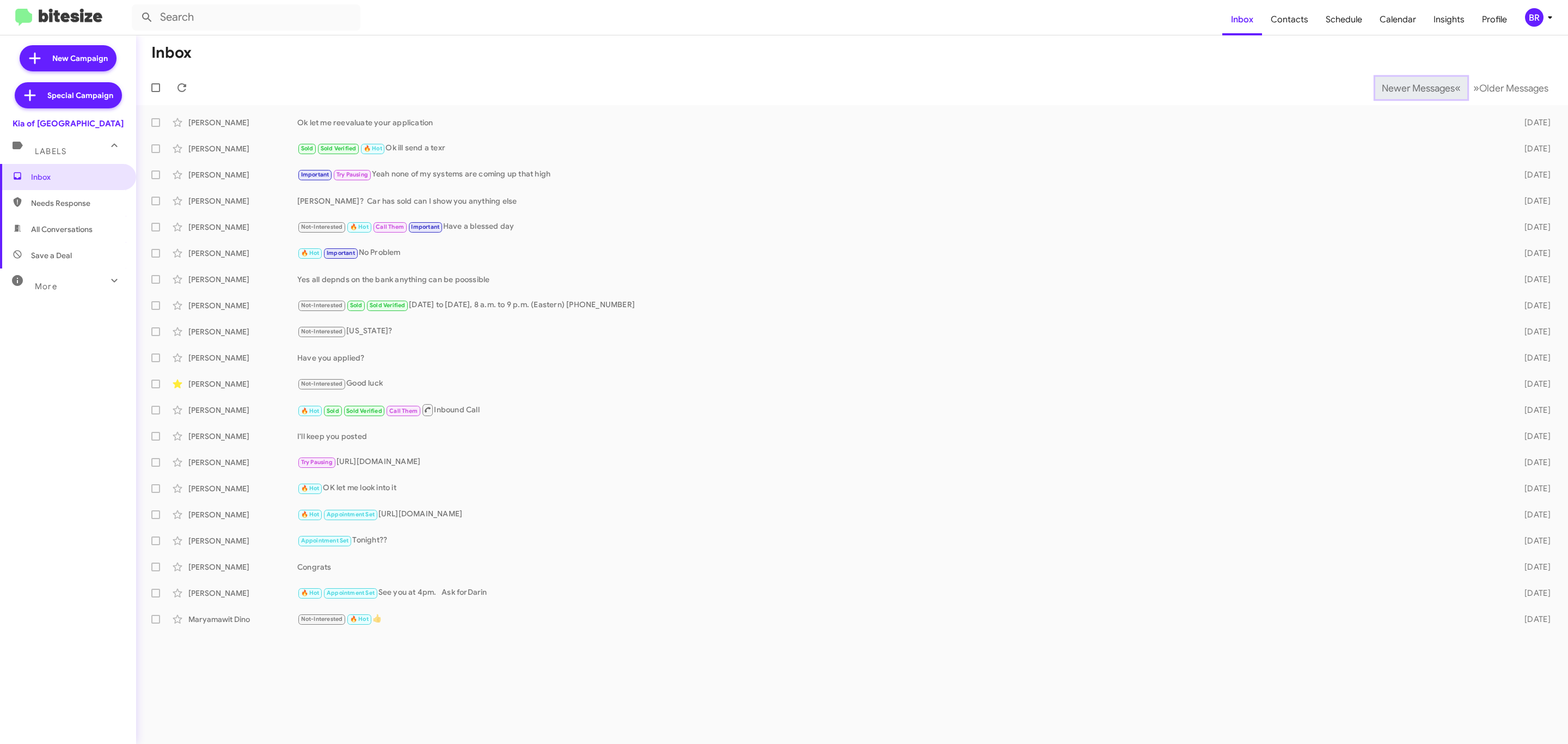
click at [1396, 84] on span "Newer Messages" at bounding box center [1418, 88] width 73 height 12
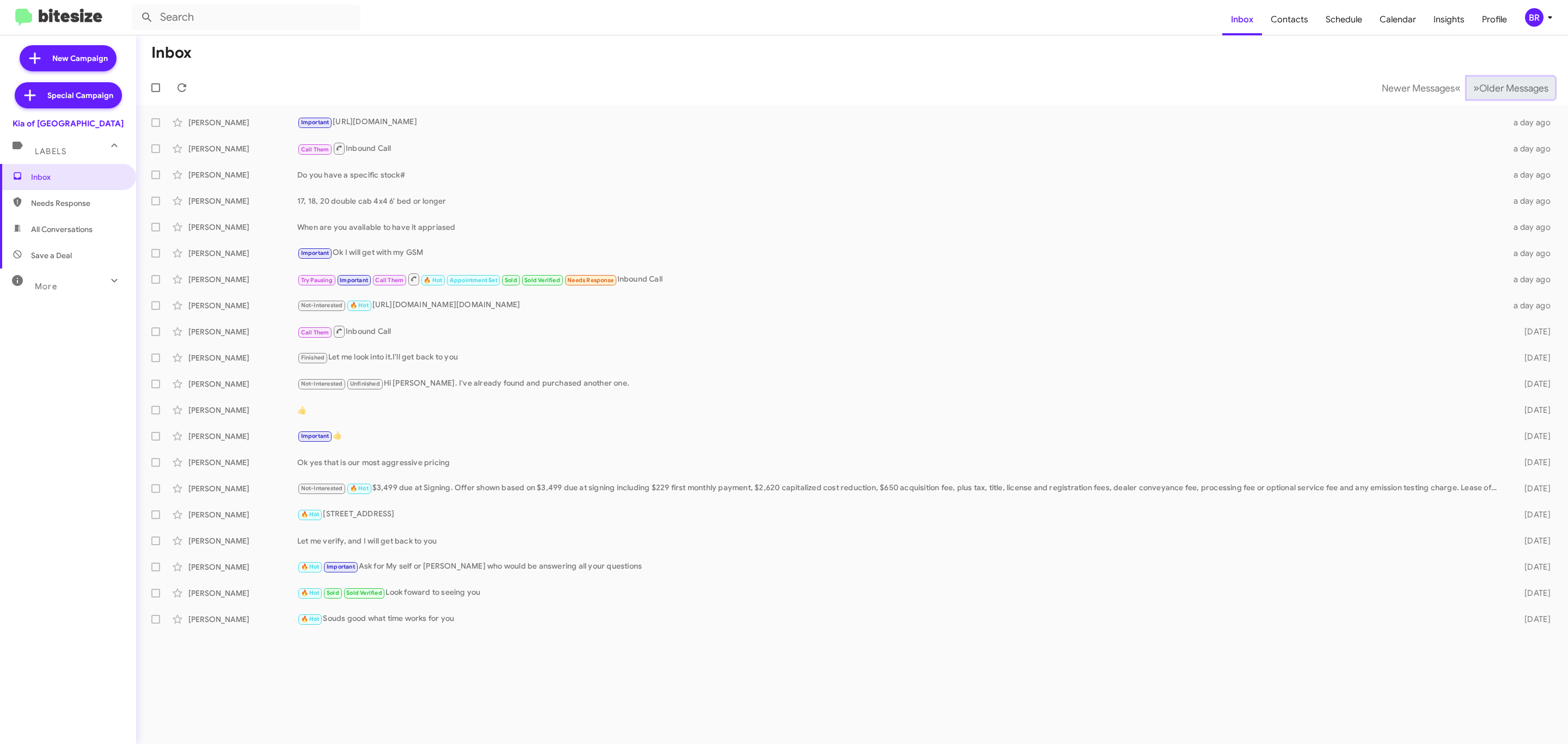
click at [1515, 76] on button "» Next Older Messages" at bounding box center [1511, 87] width 88 height 22
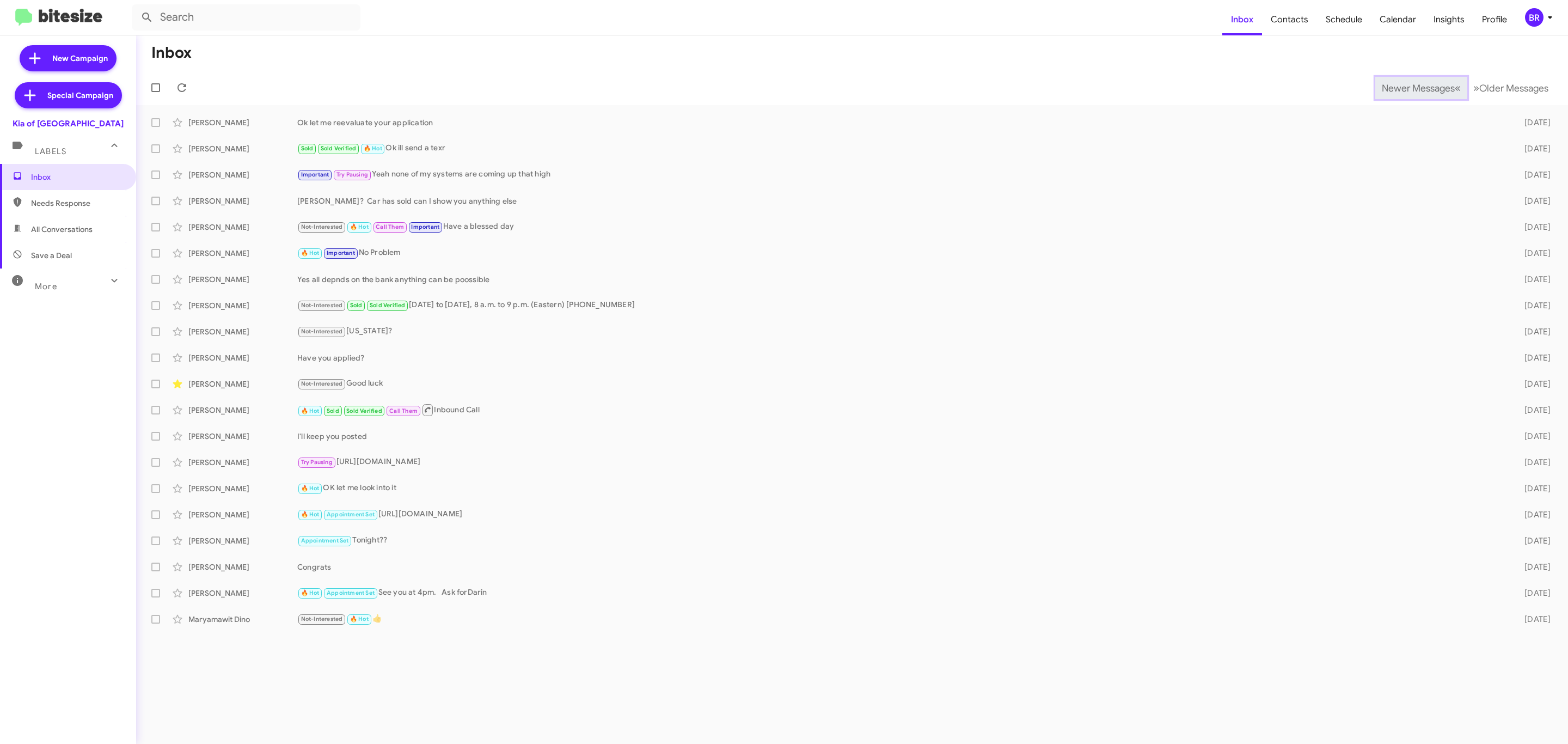
click at [1405, 84] on span "Newer Messages" at bounding box center [1418, 88] width 73 height 12
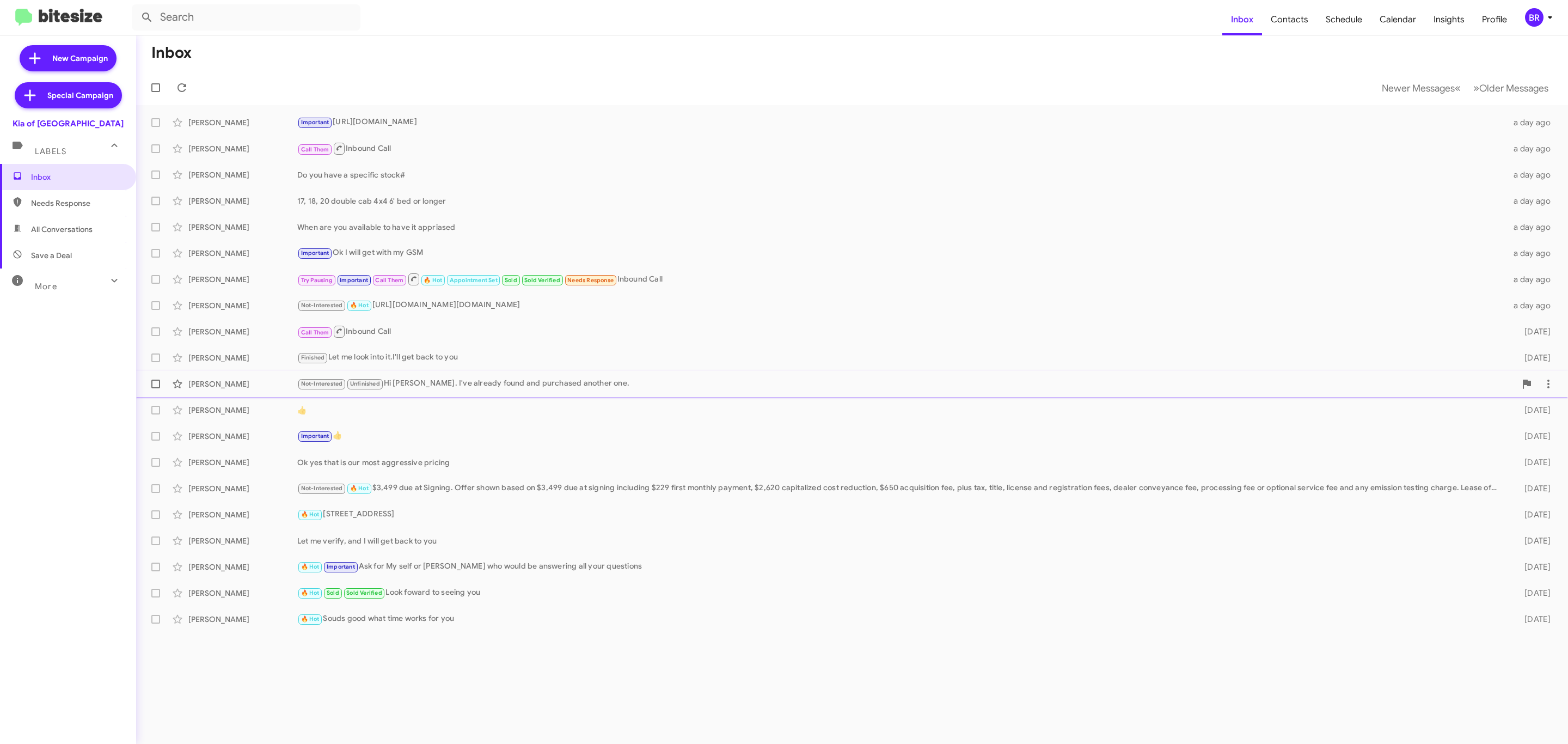
click at [234, 379] on div "Kenneth Corns" at bounding box center [242, 384] width 109 height 11
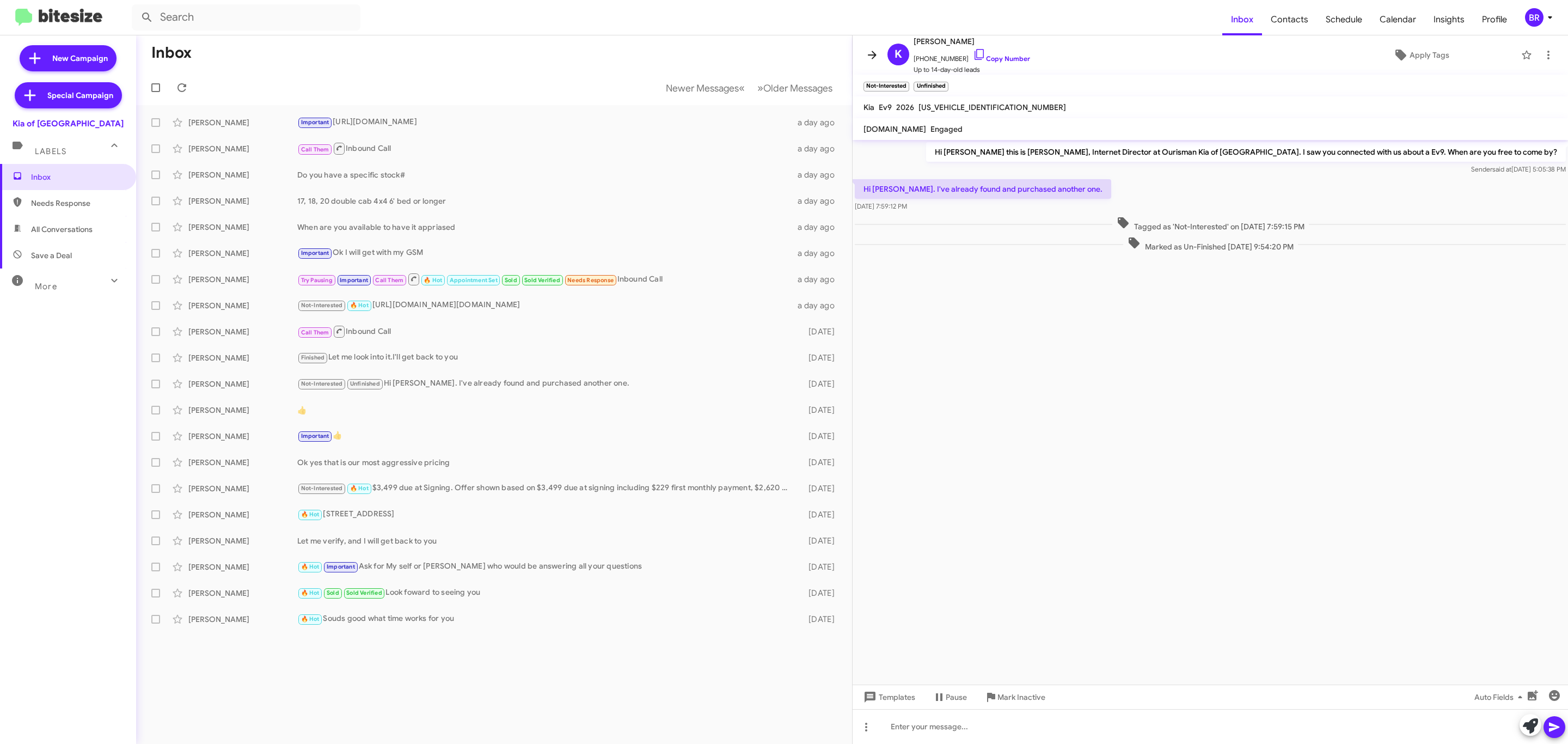
click at [872, 53] on icon at bounding box center [872, 55] width 13 height 13
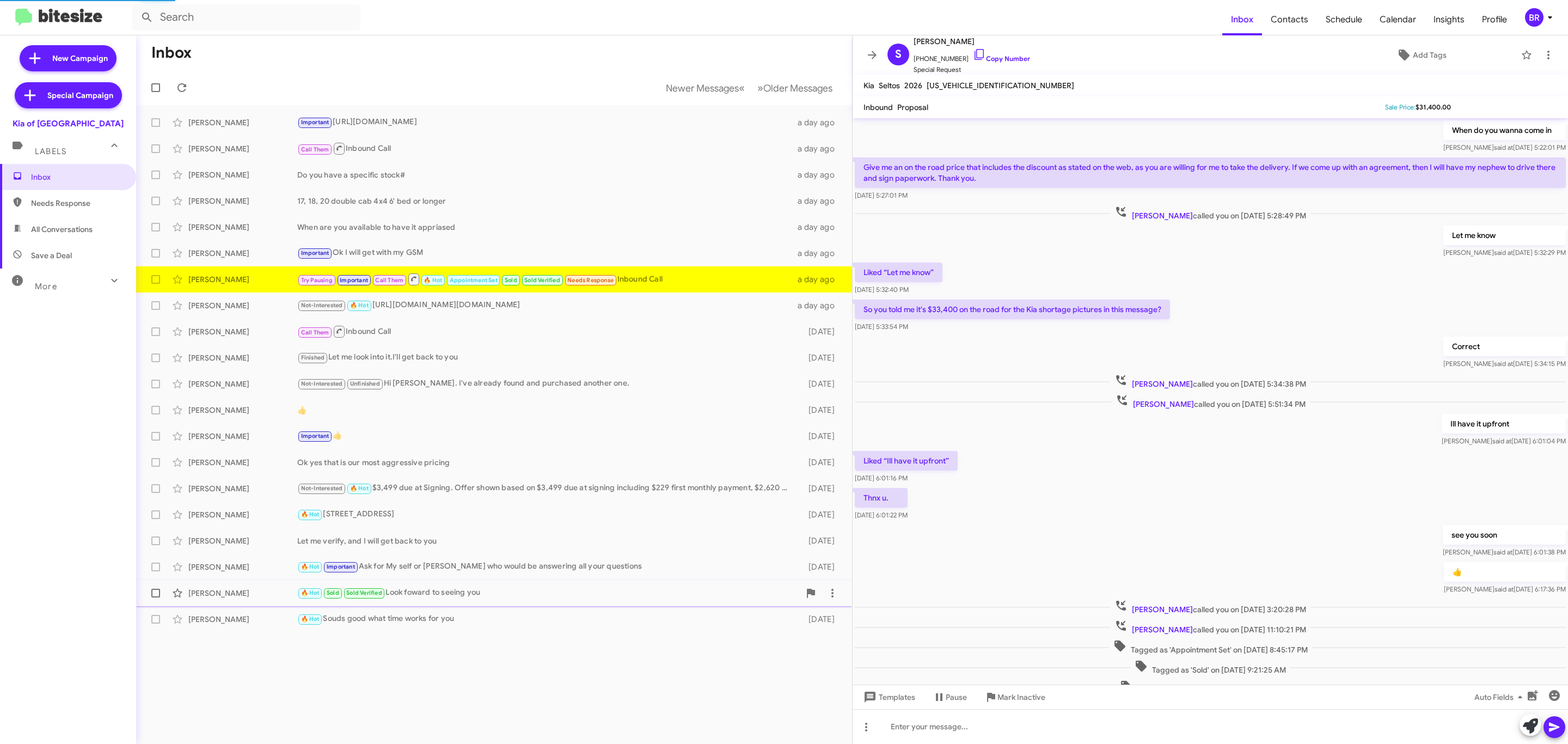
scroll to position [94, 0]
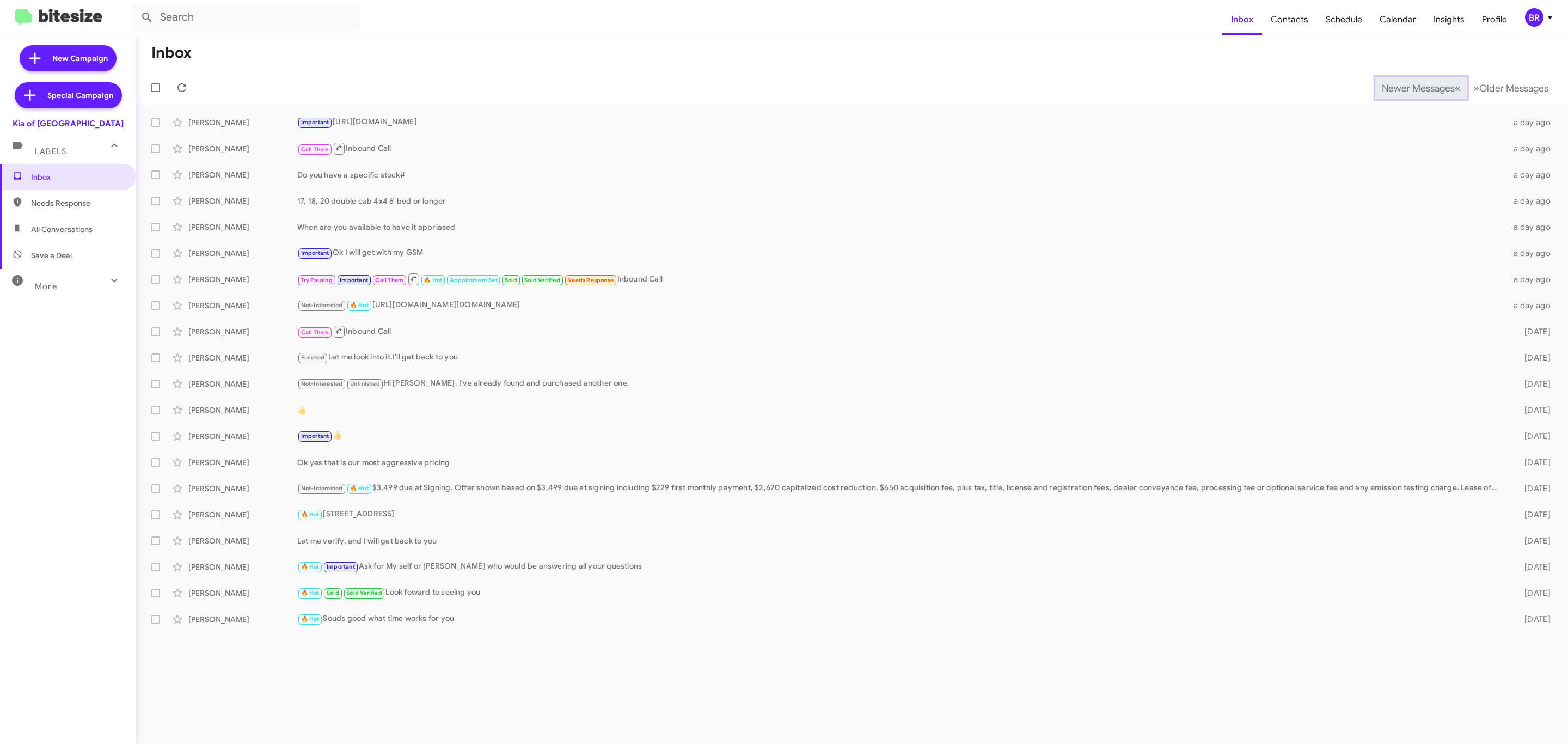
click at [1409, 87] on span "Newer Messages" at bounding box center [1418, 88] width 73 height 12
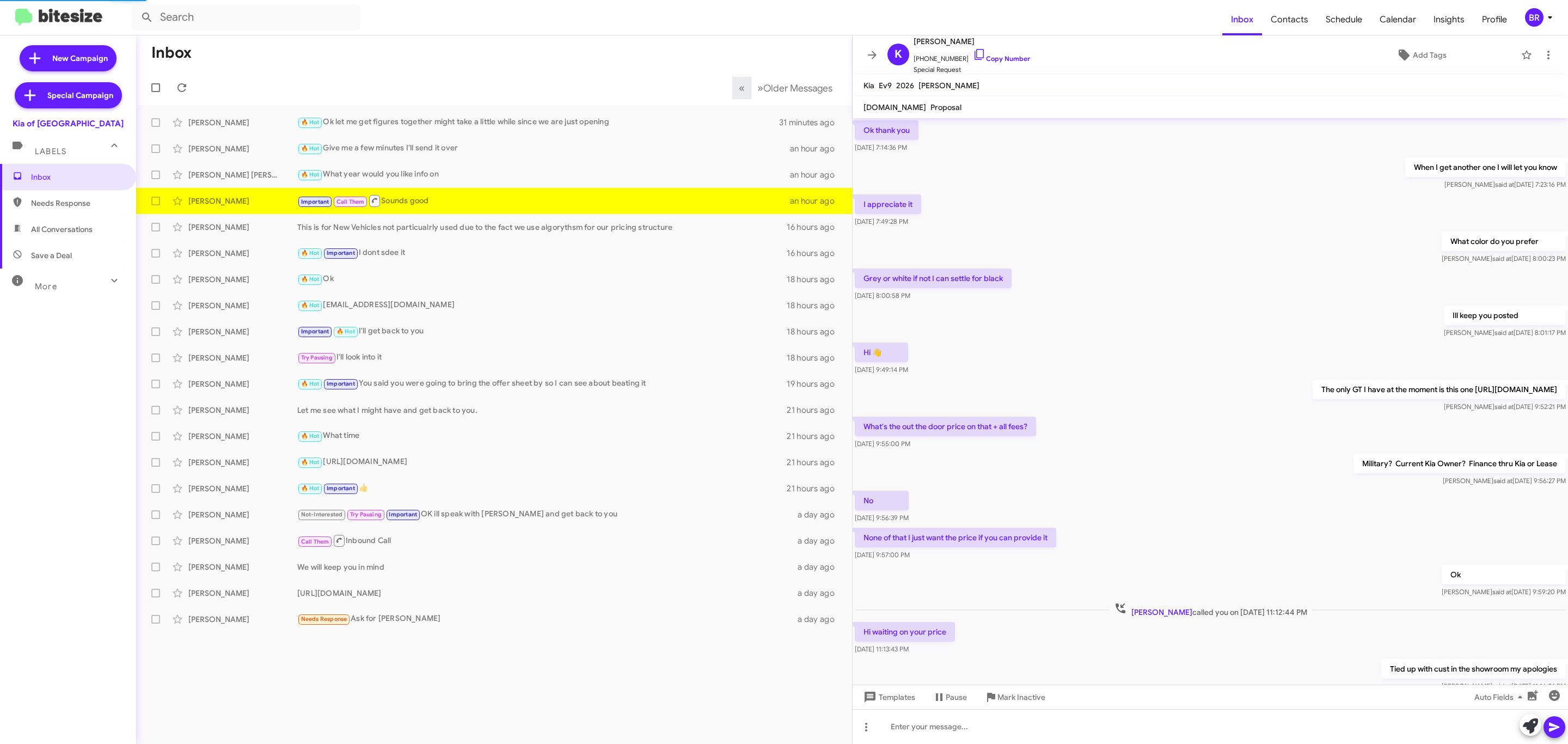
scroll to position [211, 0]
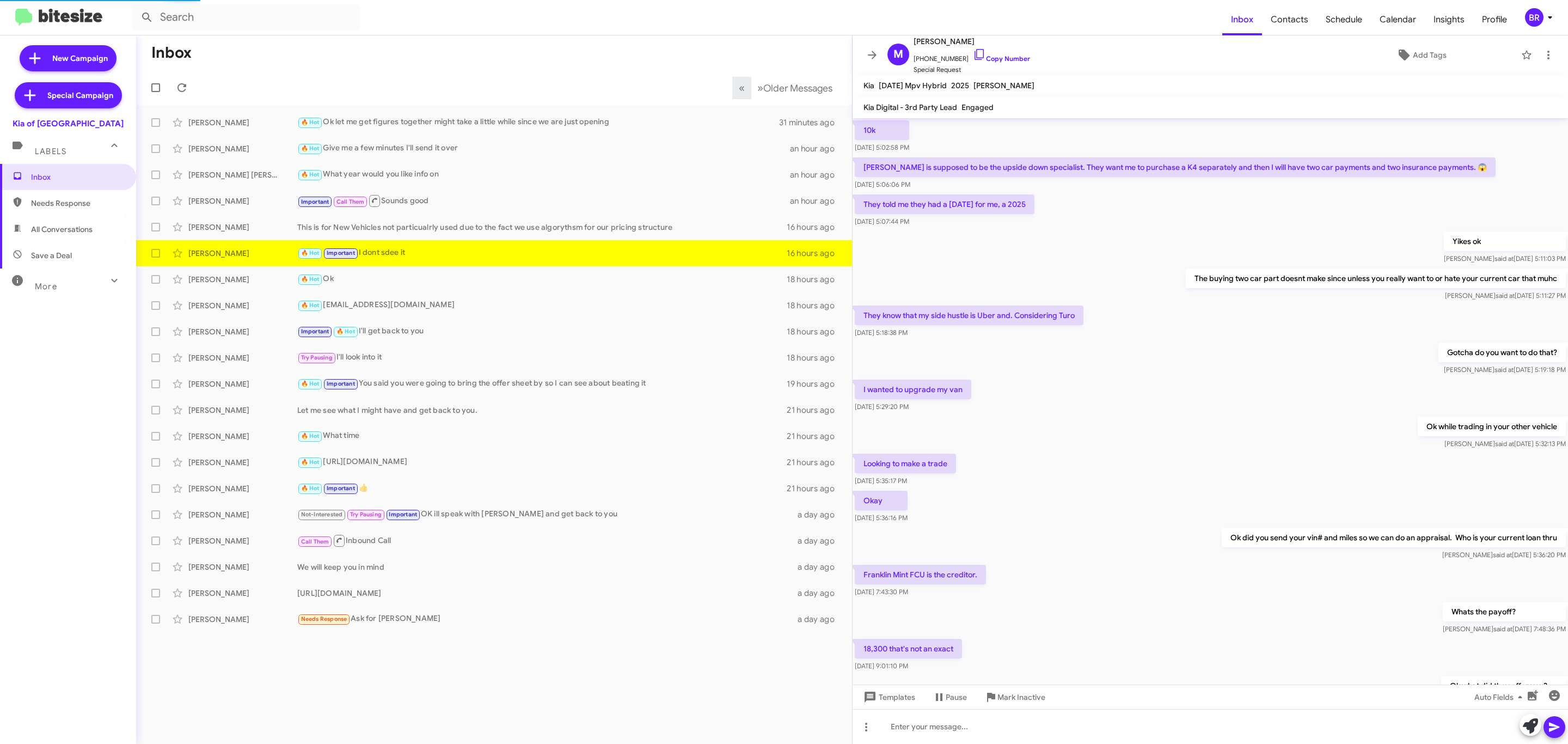
scroll to position [228, 0]
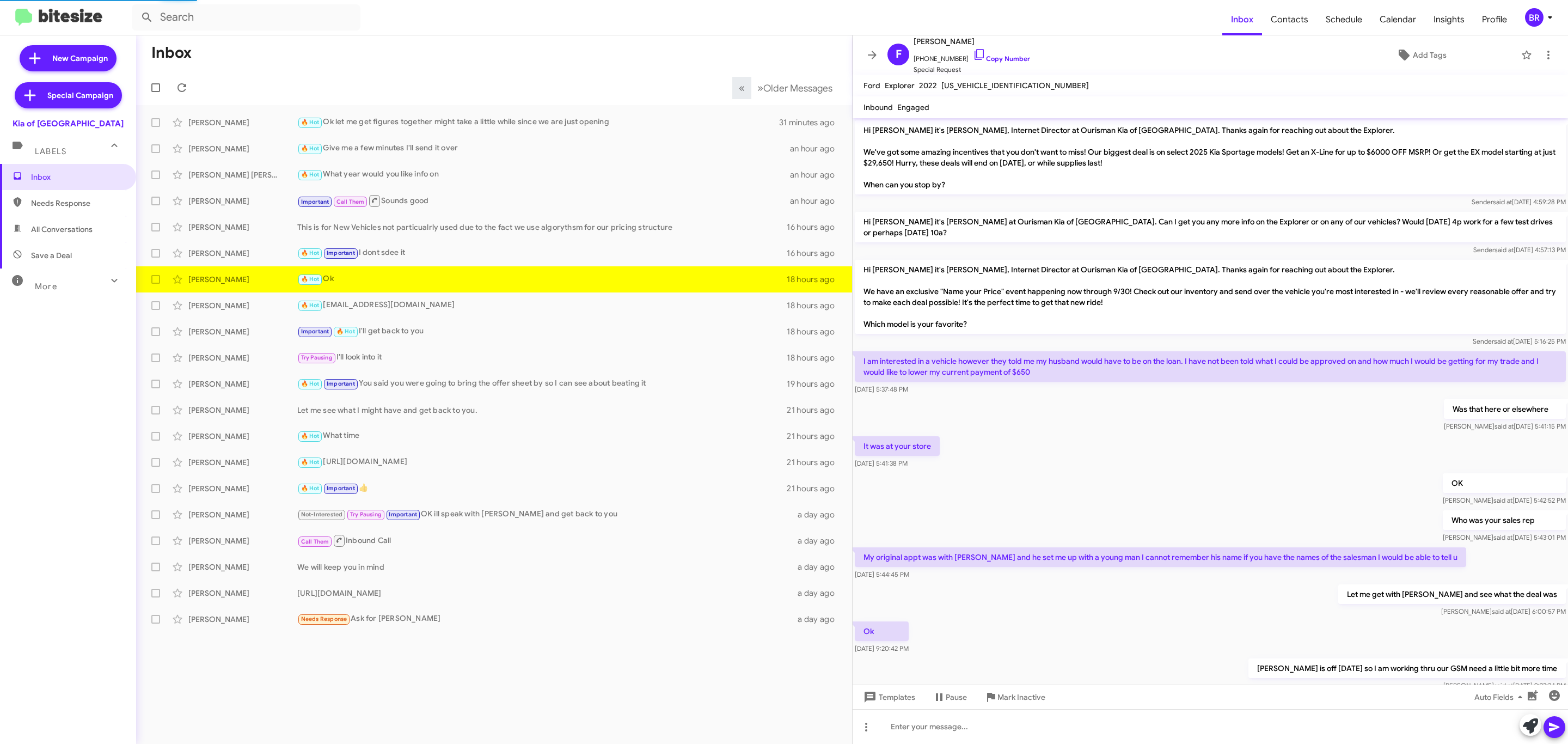
scroll to position [120, 0]
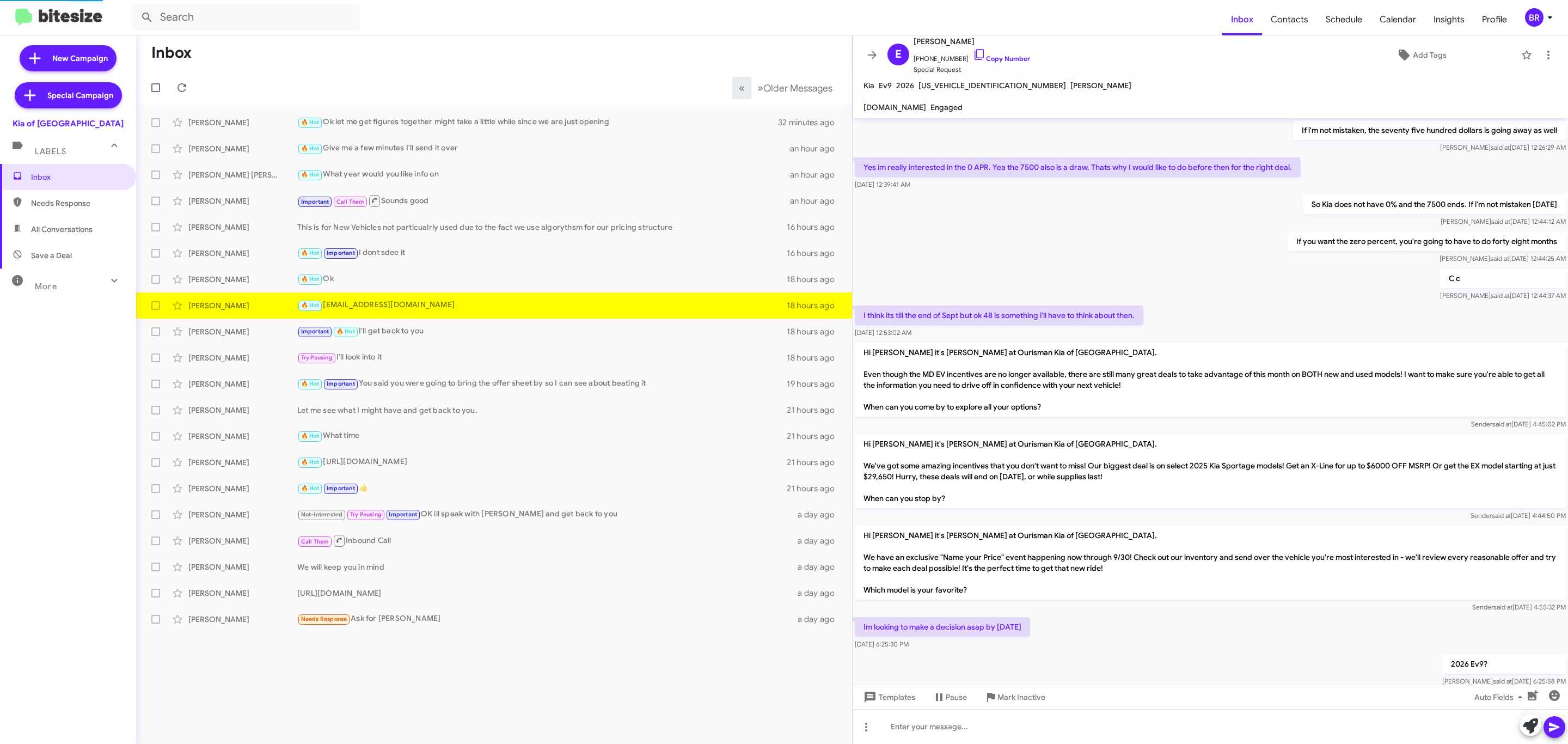
scroll to position [391, 0]
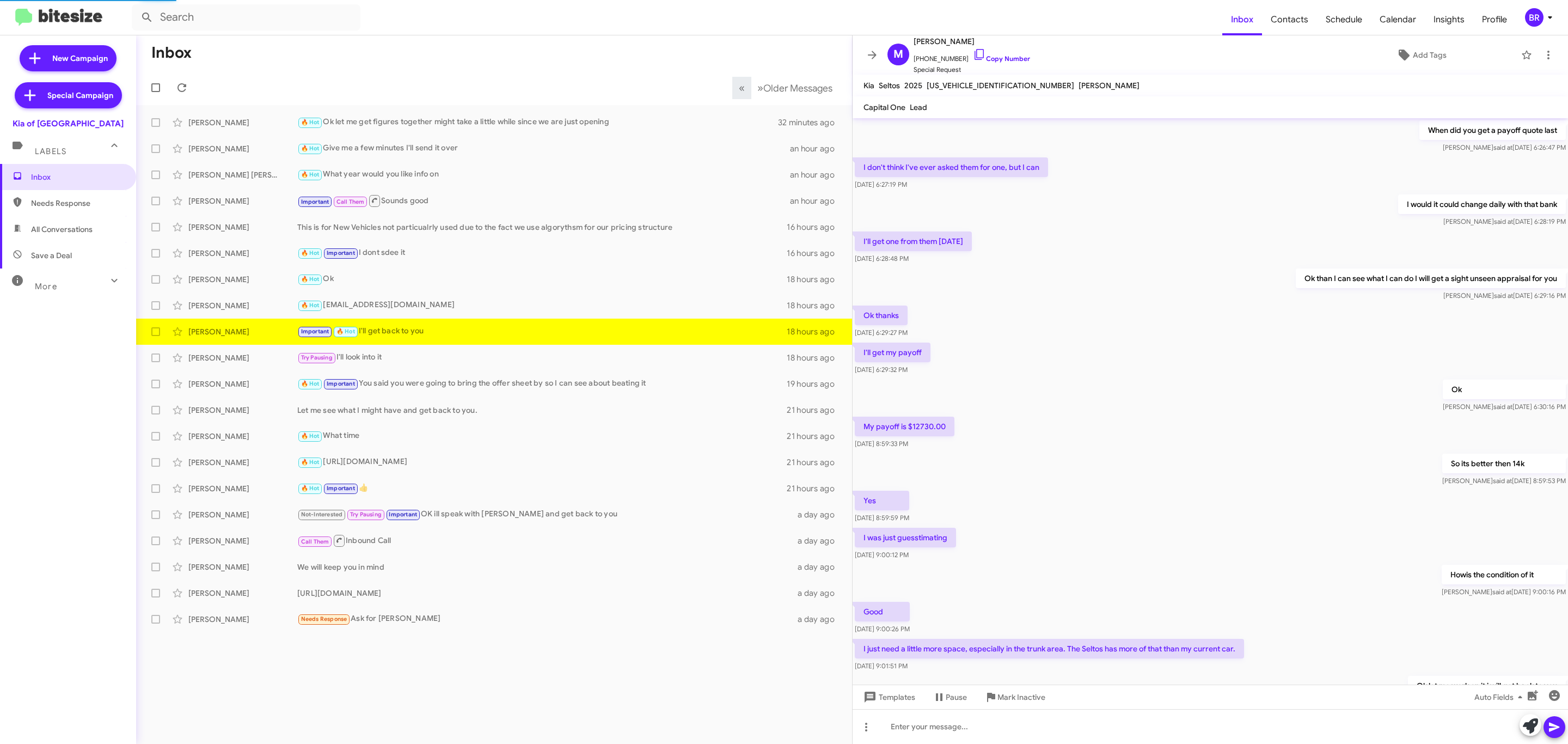
scroll to position [228, 0]
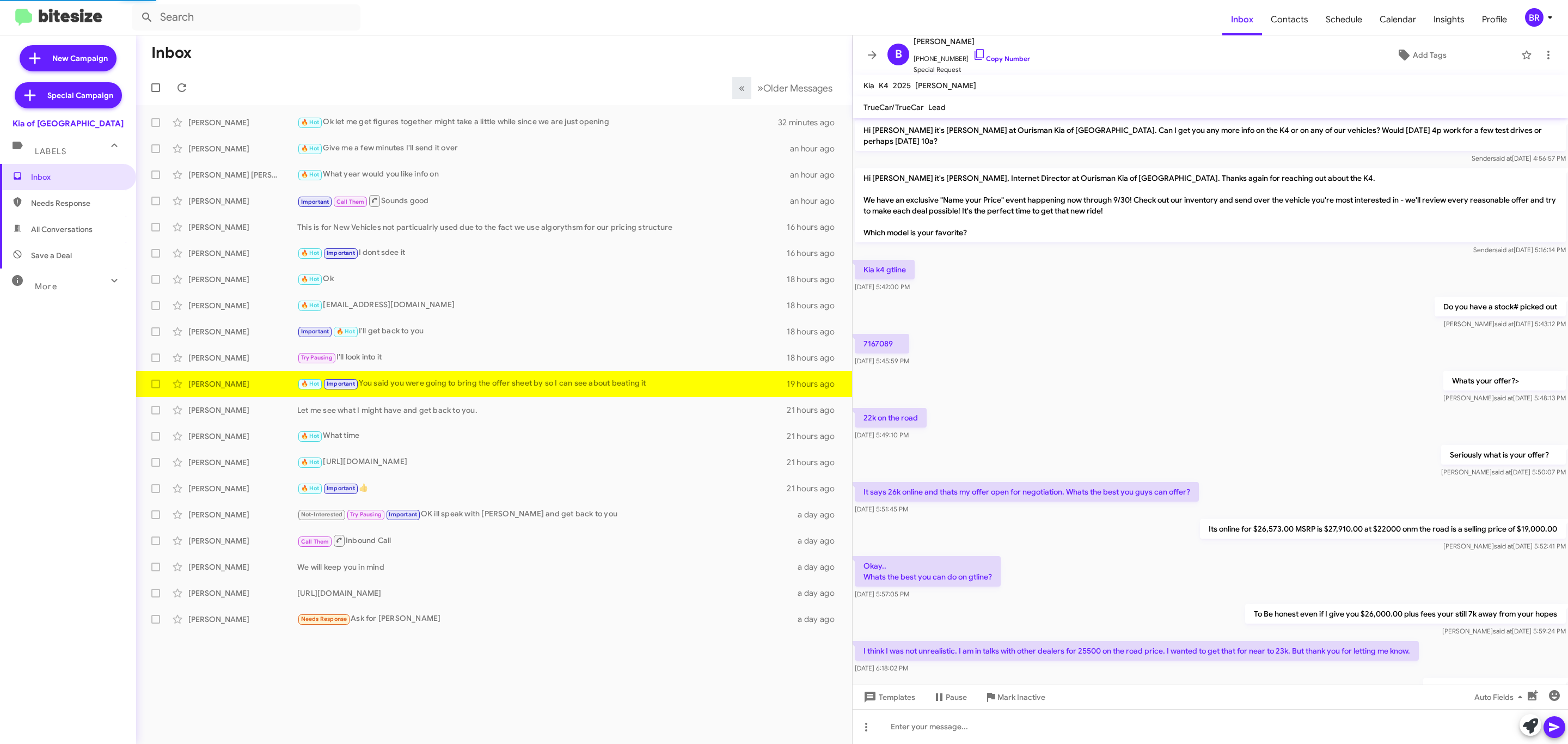
scroll to position [304, 0]
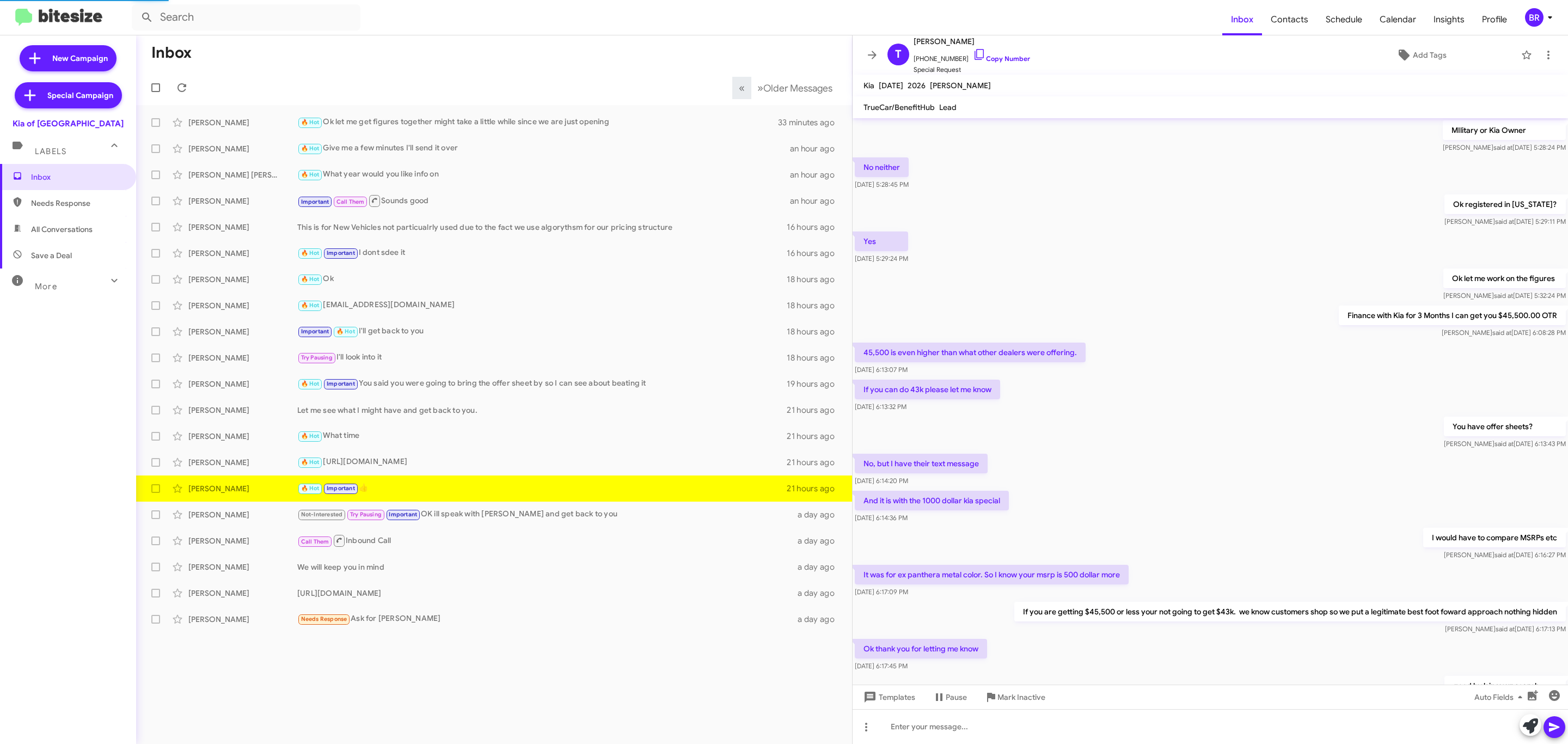
scroll to position [228, 0]
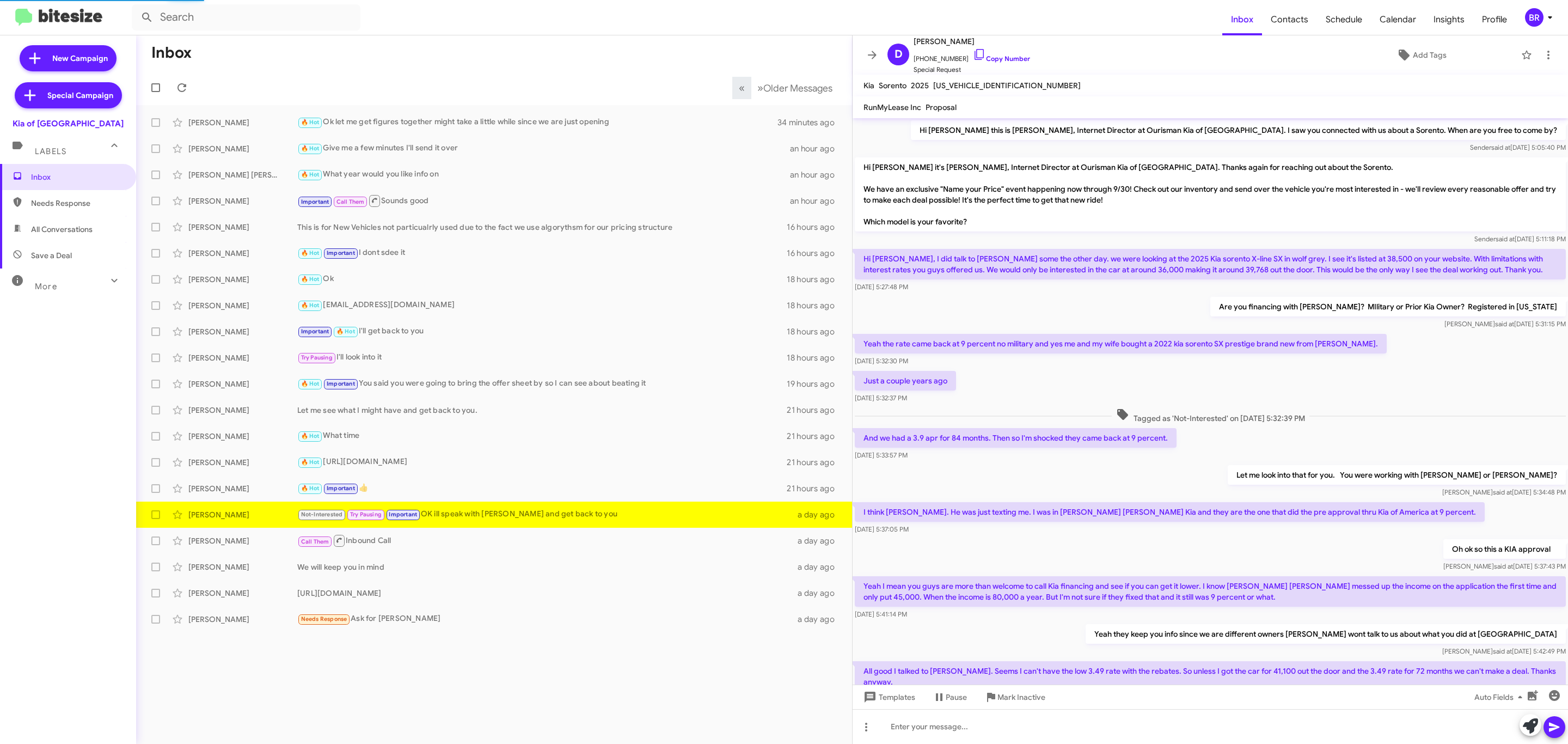
scroll to position [100, 0]
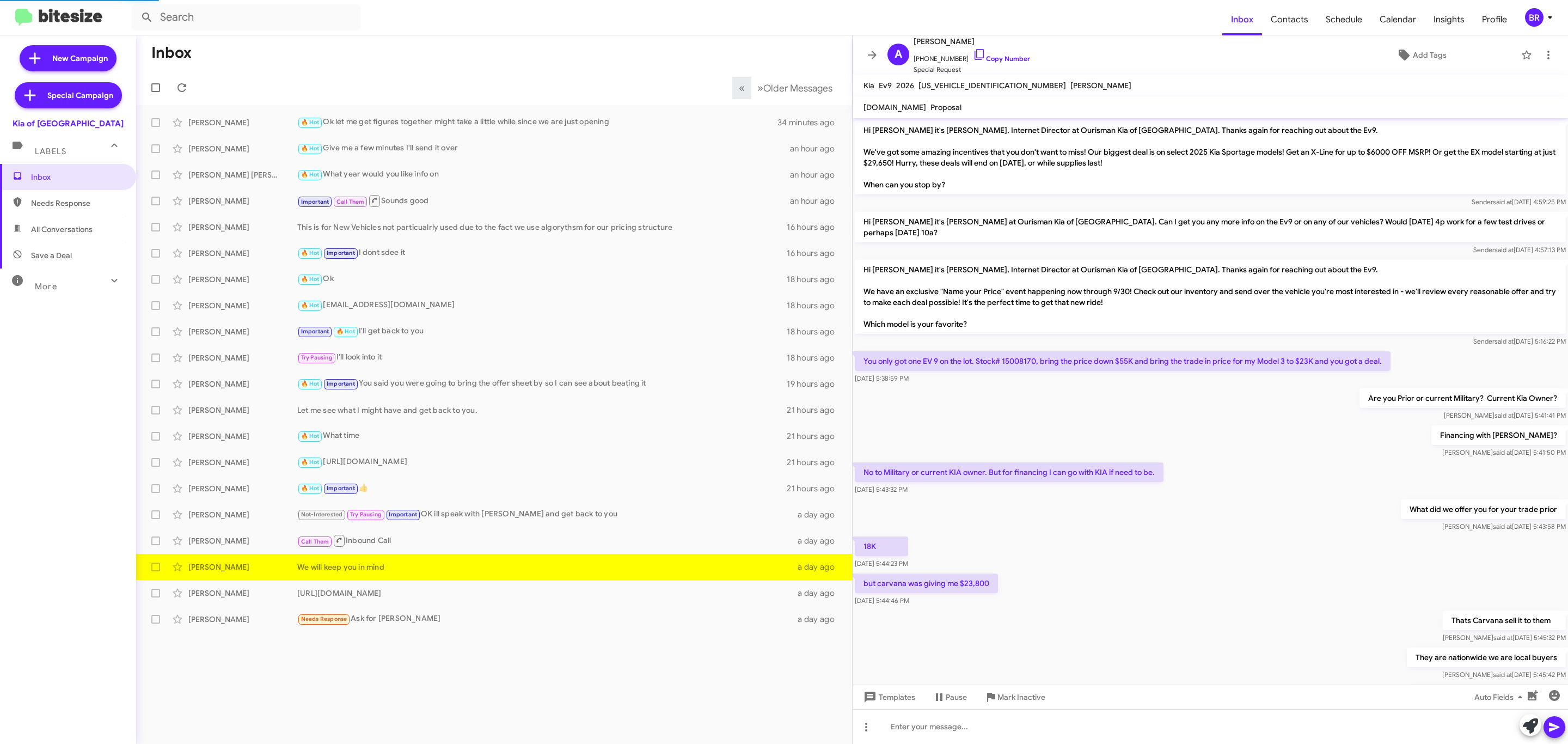
scroll to position [149, 0]
